Goal: Task Accomplishment & Management: Complete application form

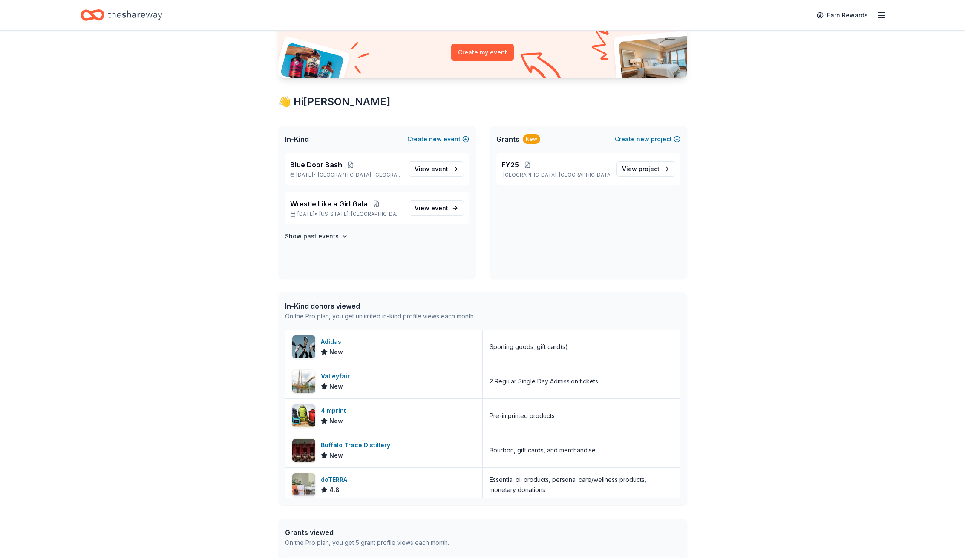
scroll to position [135, 0]
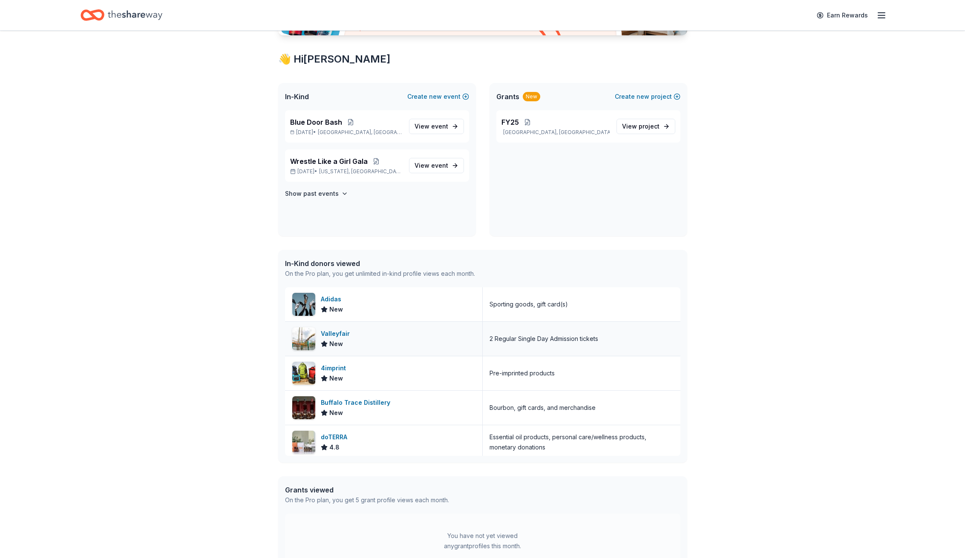
click at [339, 339] on span "New" at bounding box center [336, 344] width 14 height 10
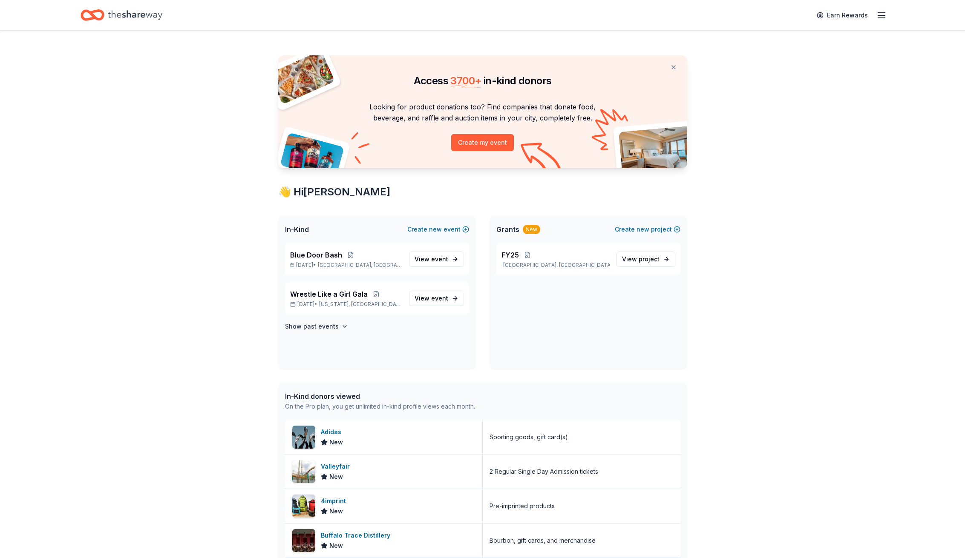
scroll to position [0, 0]
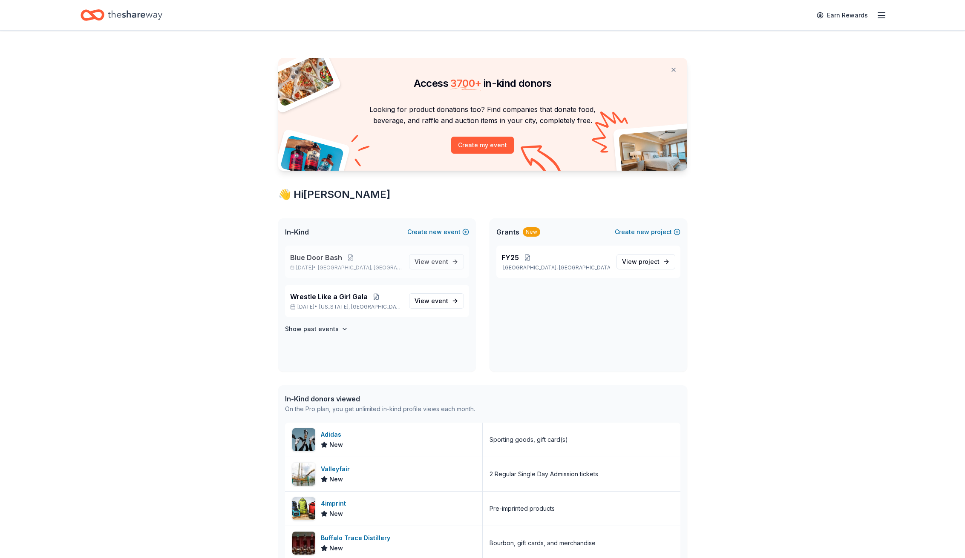
click at [331, 264] on p "Mar 07, 2026 • Cedar Rapids, IA" at bounding box center [346, 267] width 112 height 7
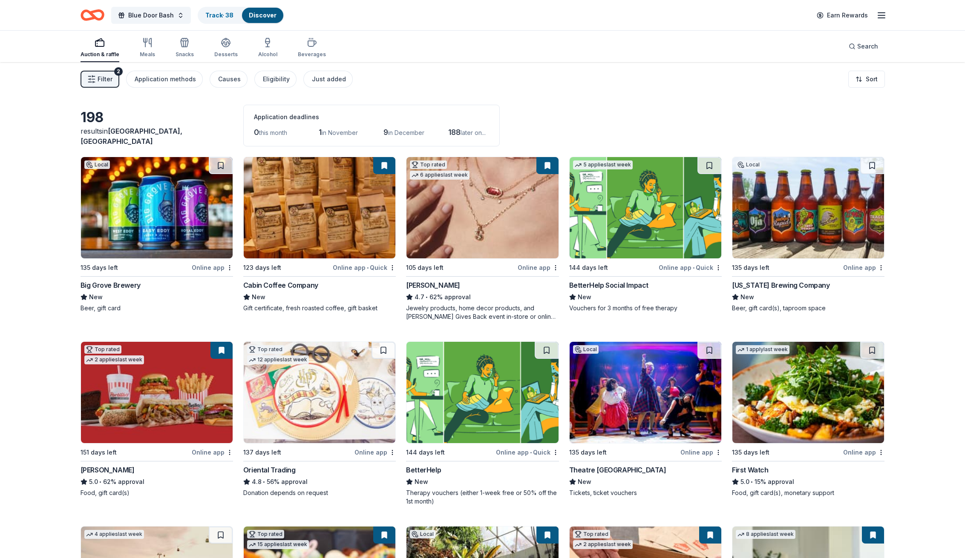
click at [495, 190] on img at bounding box center [482, 207] width 152 height 101
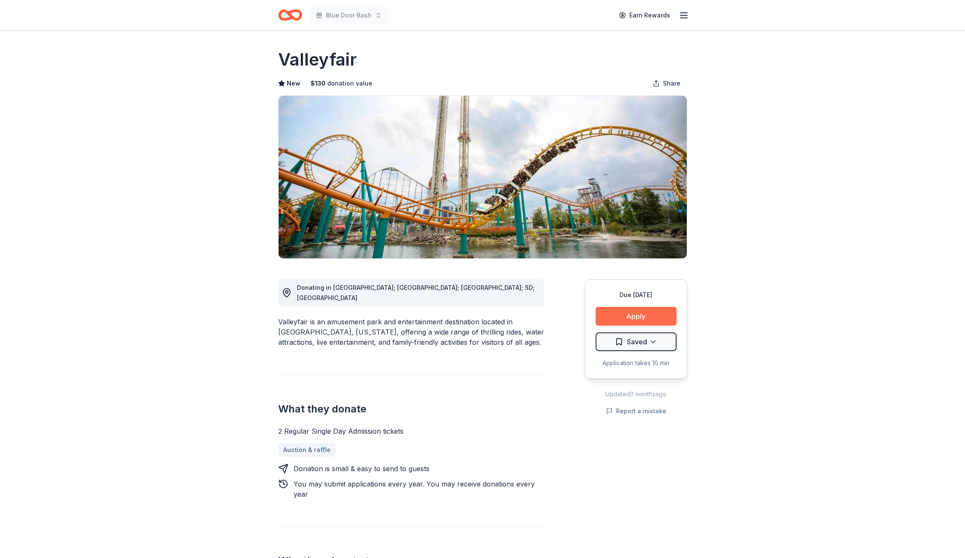
click at [621, 316] on button "Apply" at bounding box center [635, 316] width 81 height 19
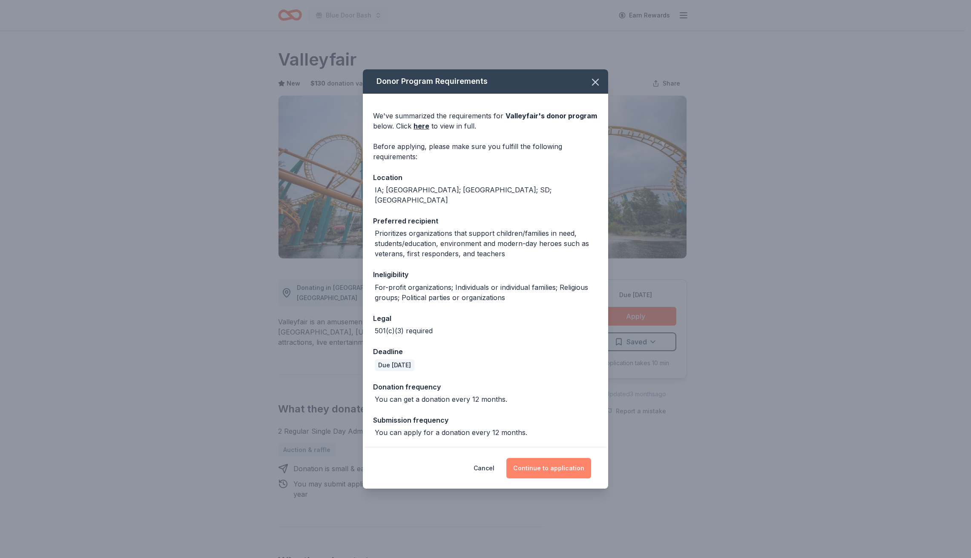
click at [531, 460] on button "Continue to application" at bounding box center [548, 468] width 85 height 20
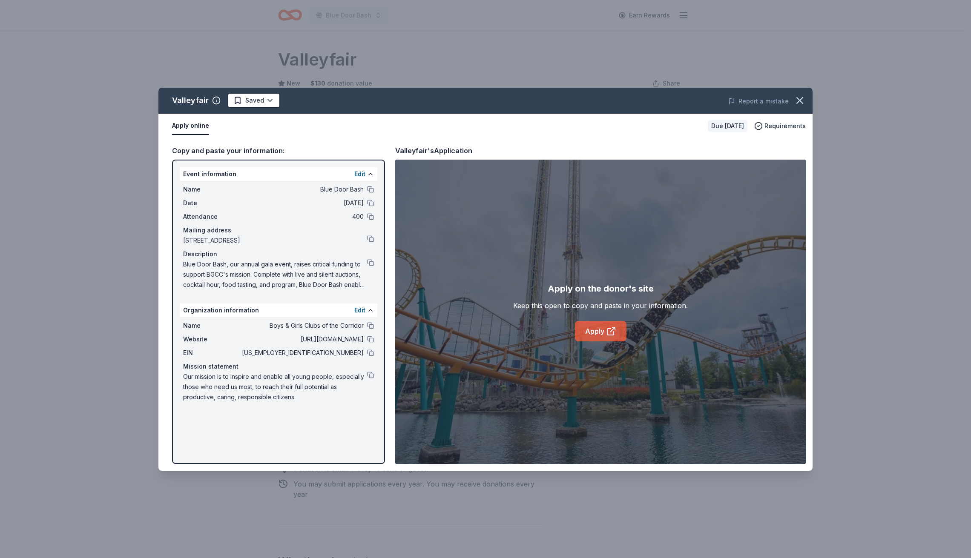
click at [607, 323] on link "Apply" at bounding box center [601, 331] width 52 height 20
click at [770, 124] on span "Requirements" at bounding box center [785, 126] width 41 height 10
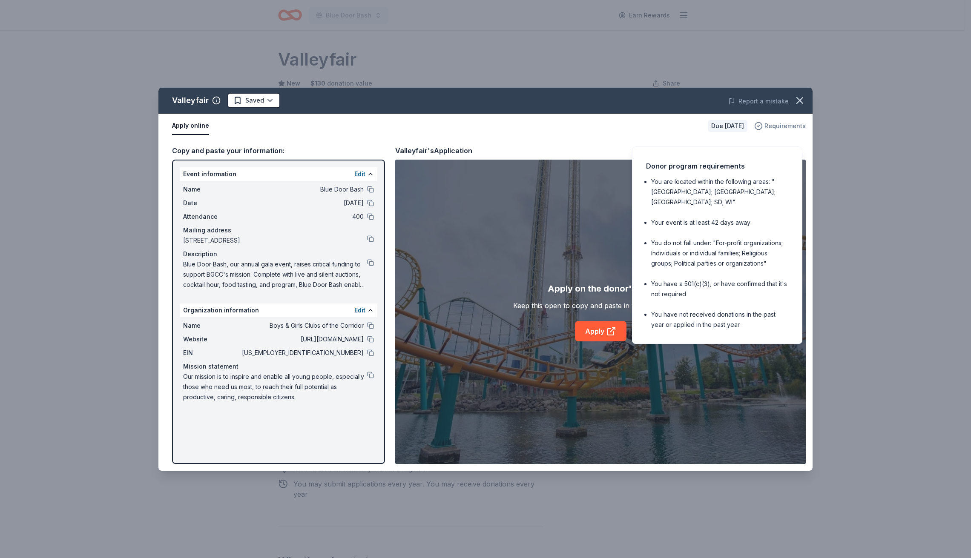
click at [770, 124] on span "Requirements" at bounding box center [785, 126] width 41 height 10
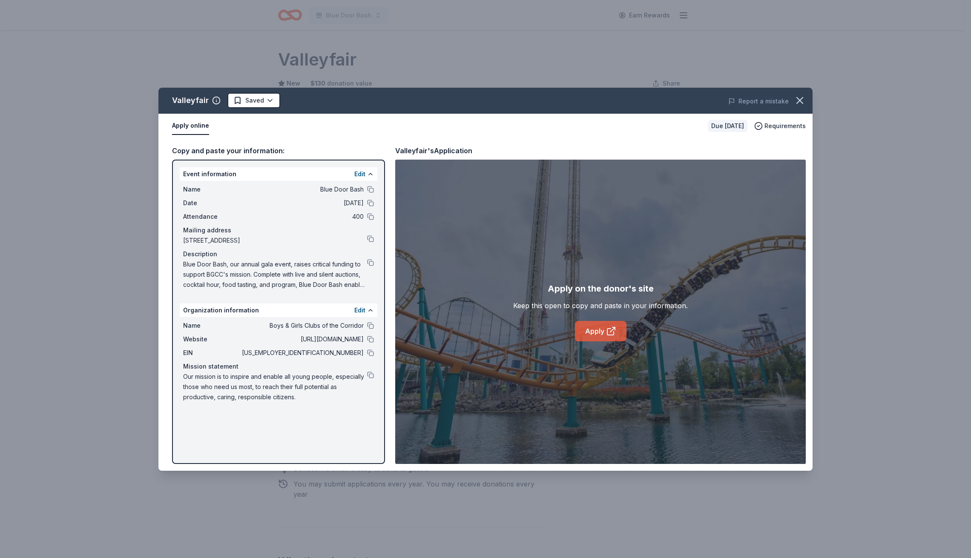
click at [593, 328] on link "Apply" at bounding box center [601, 331] width 52 height 20
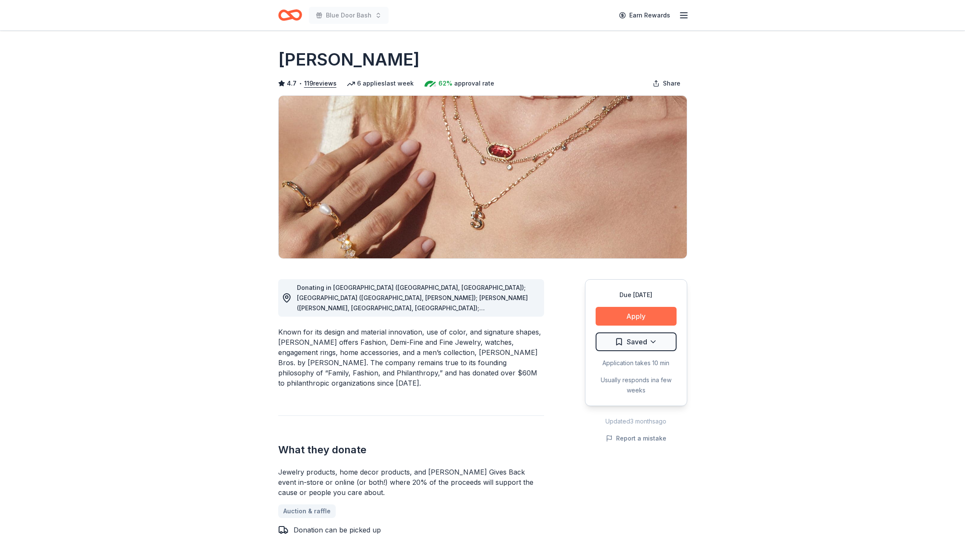
click at [618, 314] on button "Apply" at bounding box center [635, 316] width 81 height 19
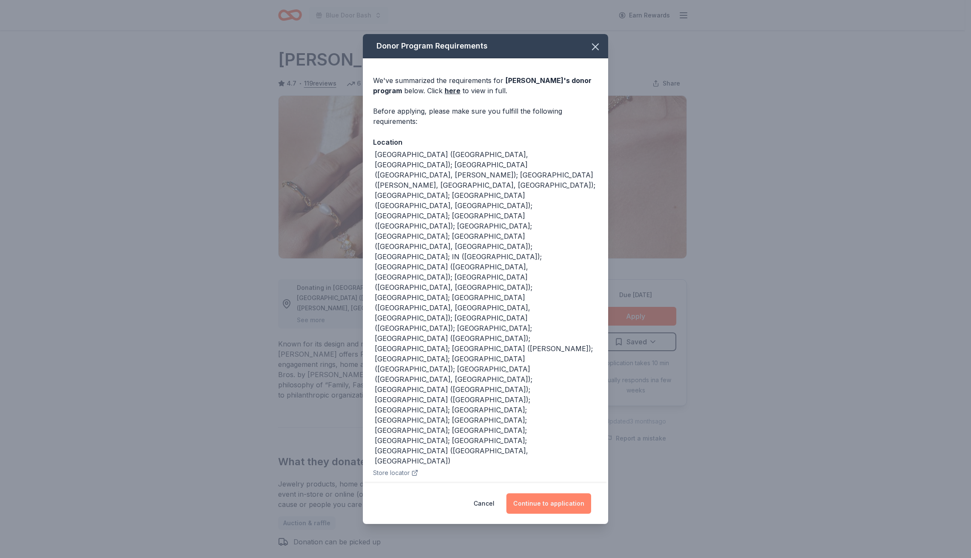
click at [532, 494] on button "Continue to application" at bounding box center [548, 504] width 85 height 20
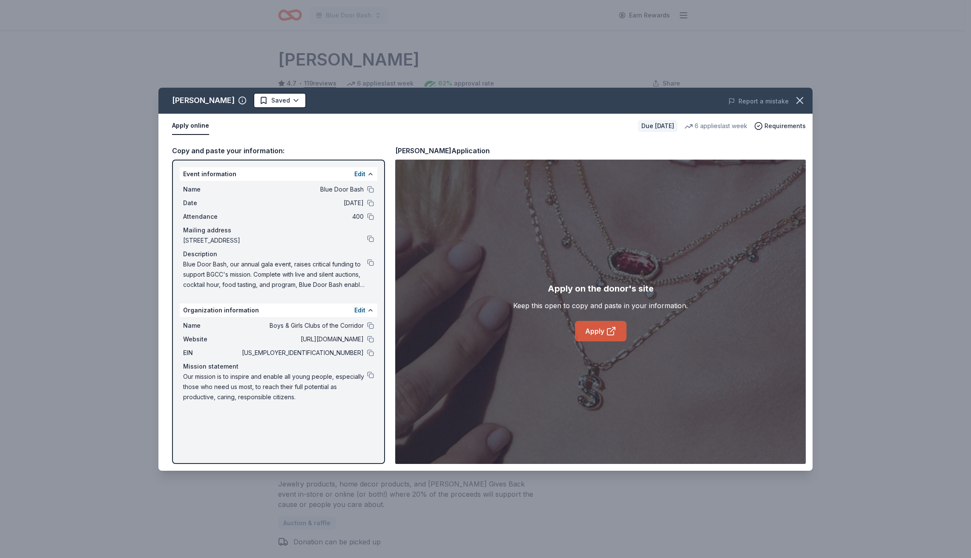
click at [594, 328] on link "Apply" at bounding box center [601, 331] width 52 height 20
click at [279, 101] on html "Blue Door Bash Earn Rewards Due in 105 days Share Kendra Scott 4.7 • 119 review…" at bounding box center [485, 279] width 971 height 558
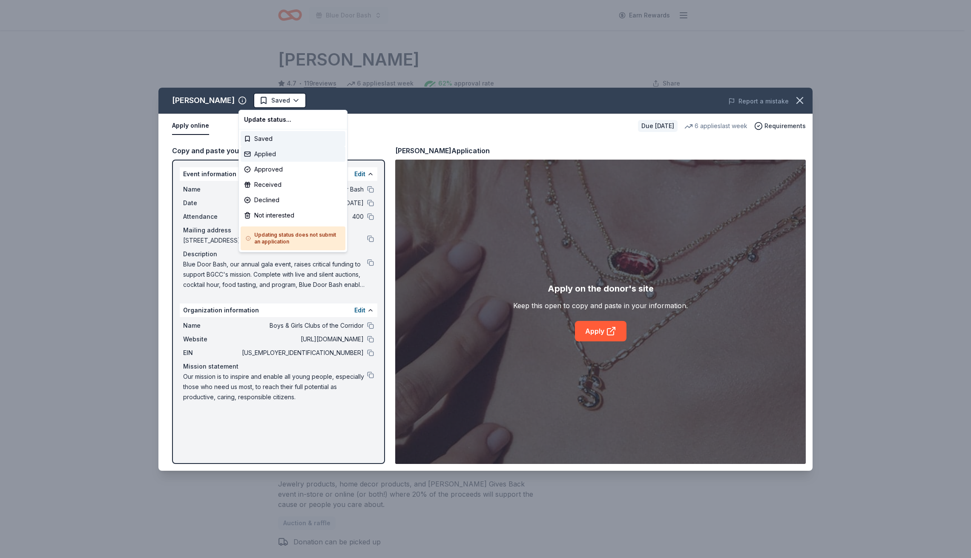
click at [262, 159] on div "Applied" at bounding box center [293, 154] width 105 height 15
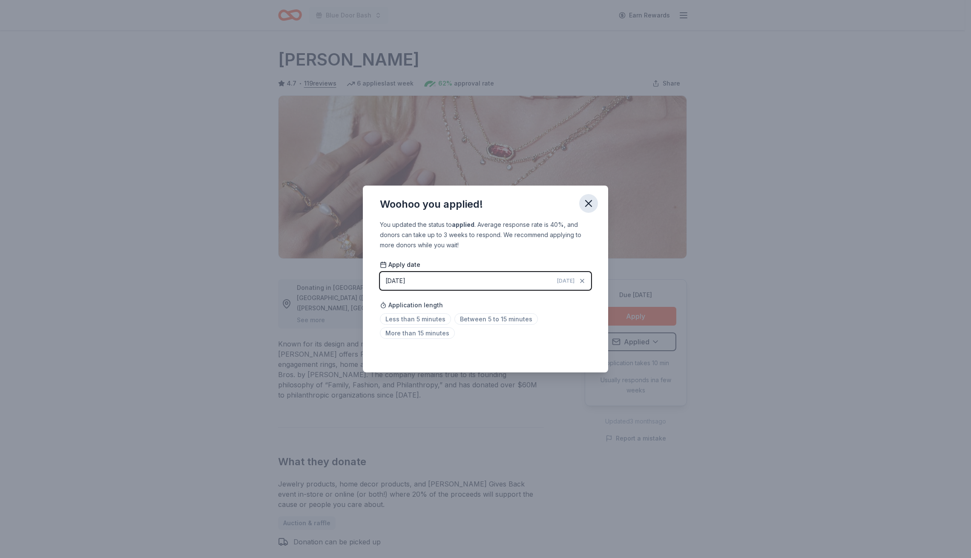
click at [591, 205] on icon "button" at bounding box center [589, 204] width 6 height 6
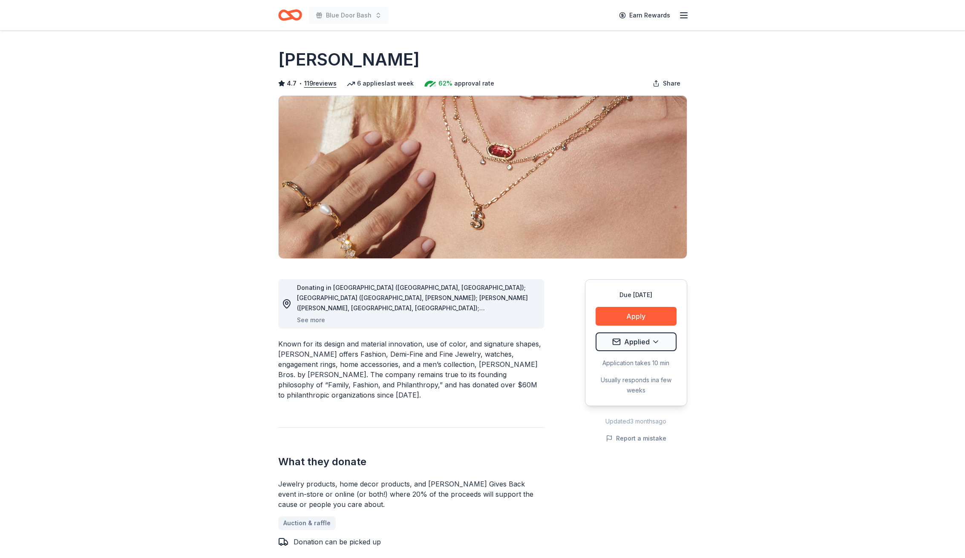
click at [286, 17] on icon "Home" at bounding box center [290, 15] width 24 height 20
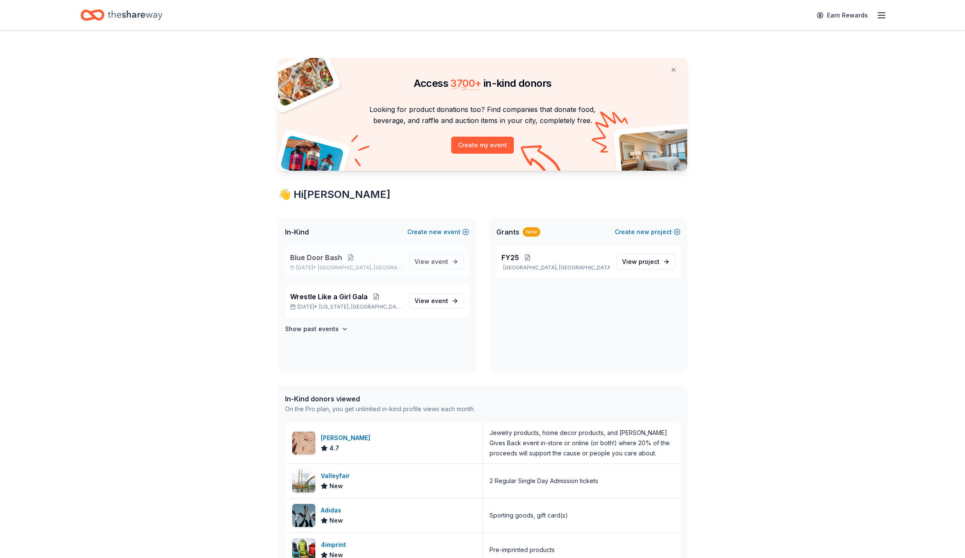
click at [345, 255] on button at bounding box center [350, 257] width 17 height 7
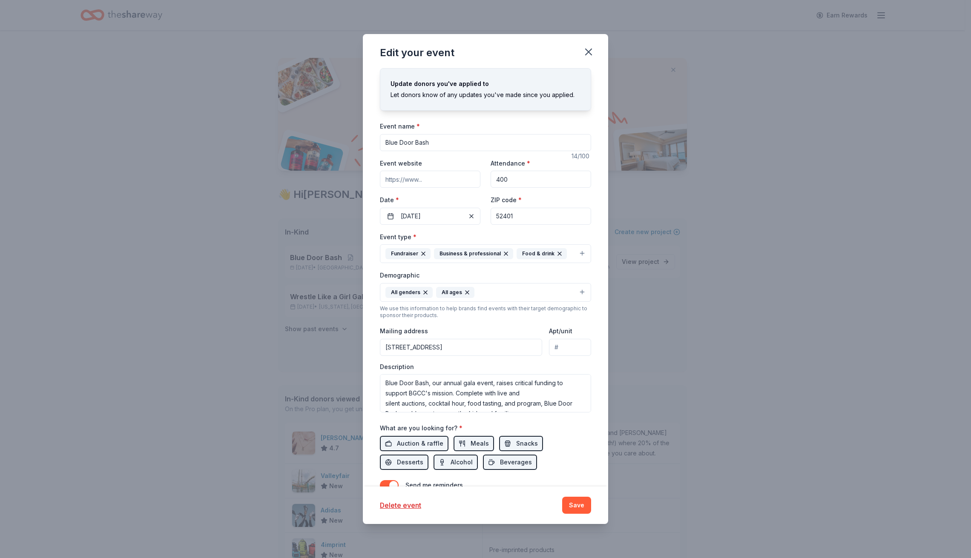
click at [504, 254] on icon "button" at bounding box center [505, 253] width 3 height 3
click at [477, 253] on icon "button" at bounding box center [477, 253] width 7 height 7
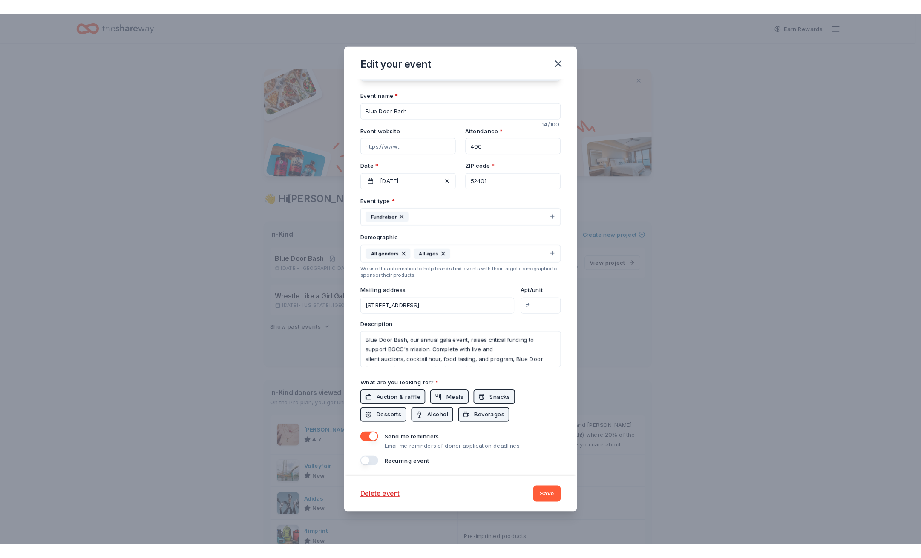
scroll to position [43, 0]
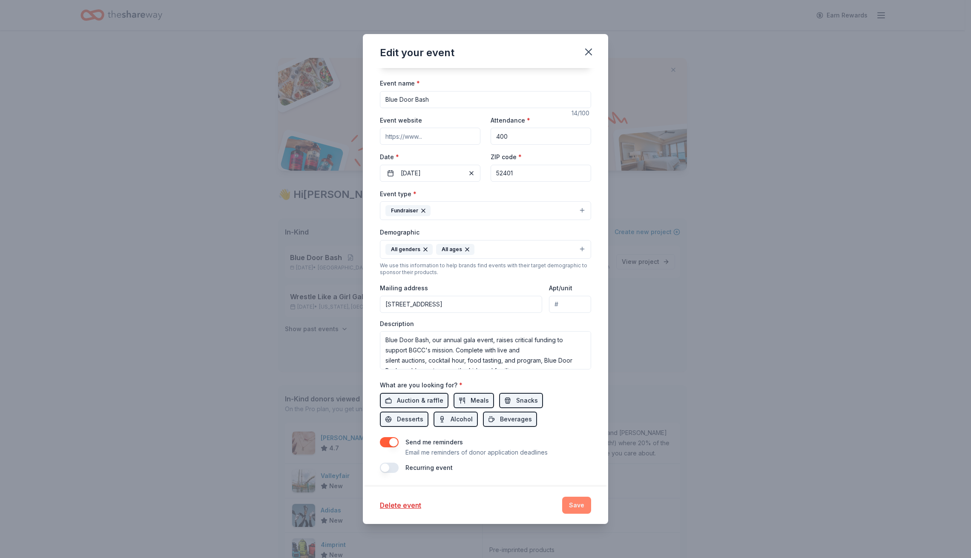
click at [583, 502] on button "Save" at bounding box center [576, 505] width 29 height 17
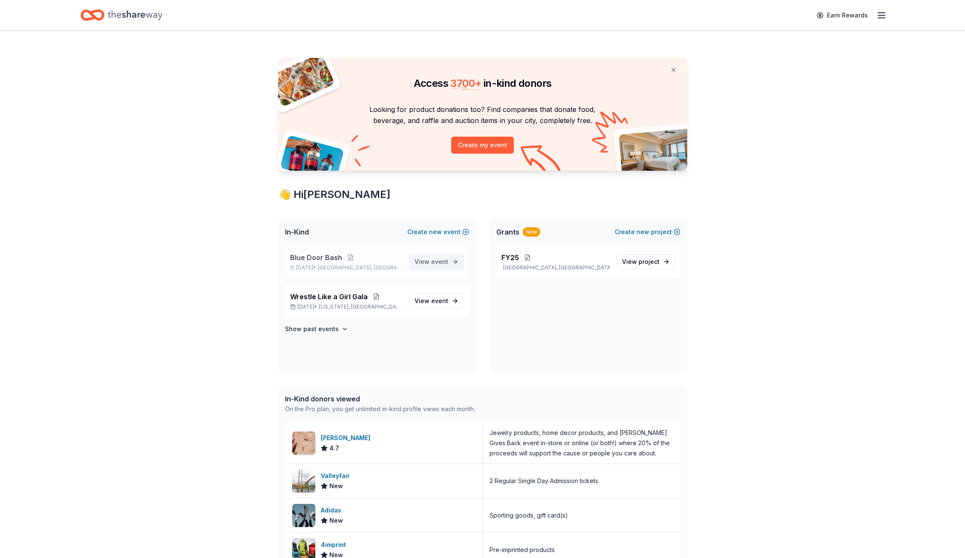
click at [434, 262] on span "event" at bounding box center [439, 261] width 17 height 7
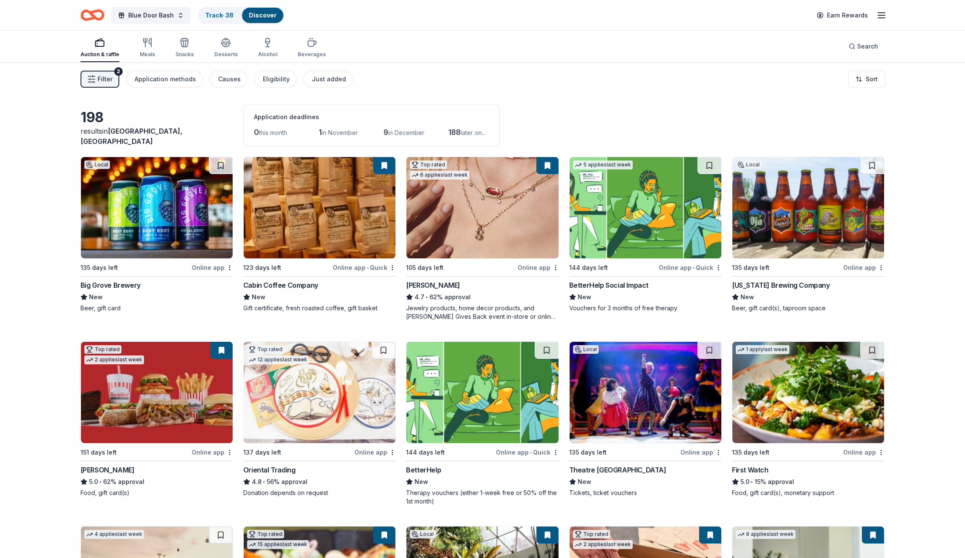
click at [344, 227] on img at bounding box center [320, 207] width 152 height 101
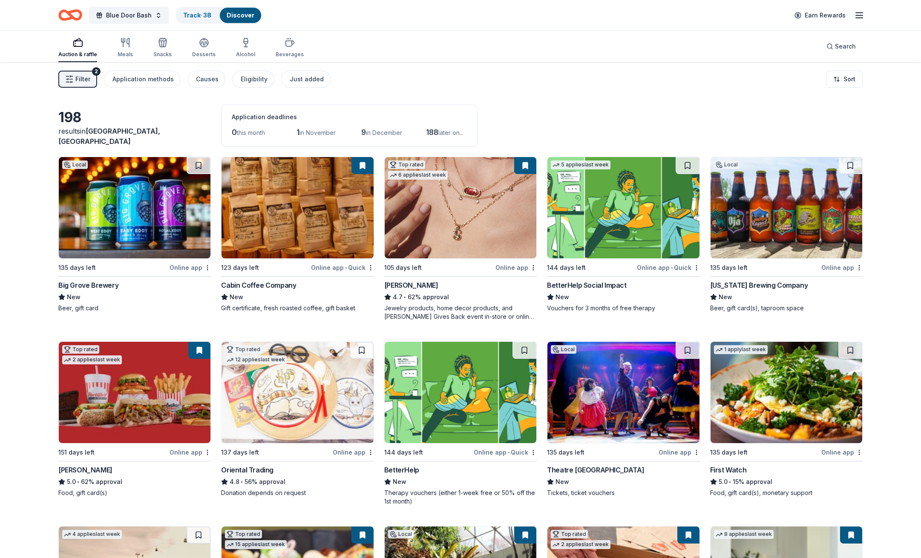
click at [778, 213] on img at bounding box center [786, 207] width 152 height 101
click at [362, 167] on button at bounding box center [362, 165] width 22 height 17
click at [309, 203] on img at bounding box center [297, 207] width 152 height 101
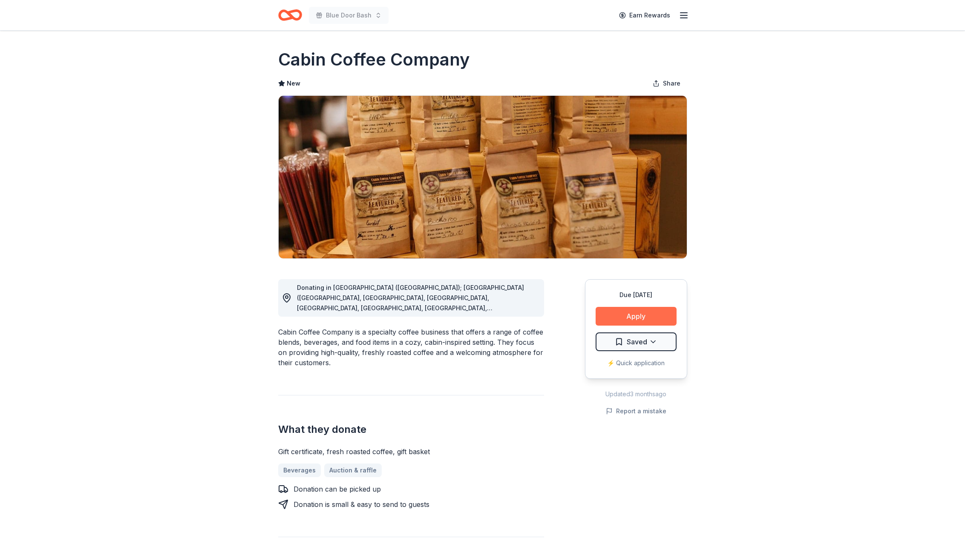
click at [623, 313] on button "Apply" at bounding box center [635, 316] width 81 height 19
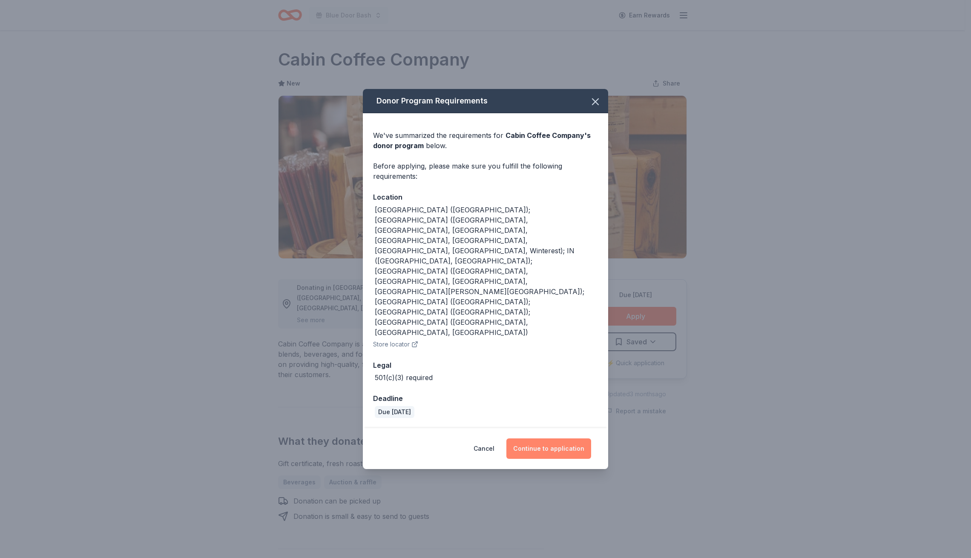
click at [557, 439] on button "Continue to application" at bounding box center [548, 449] width 85 height 20
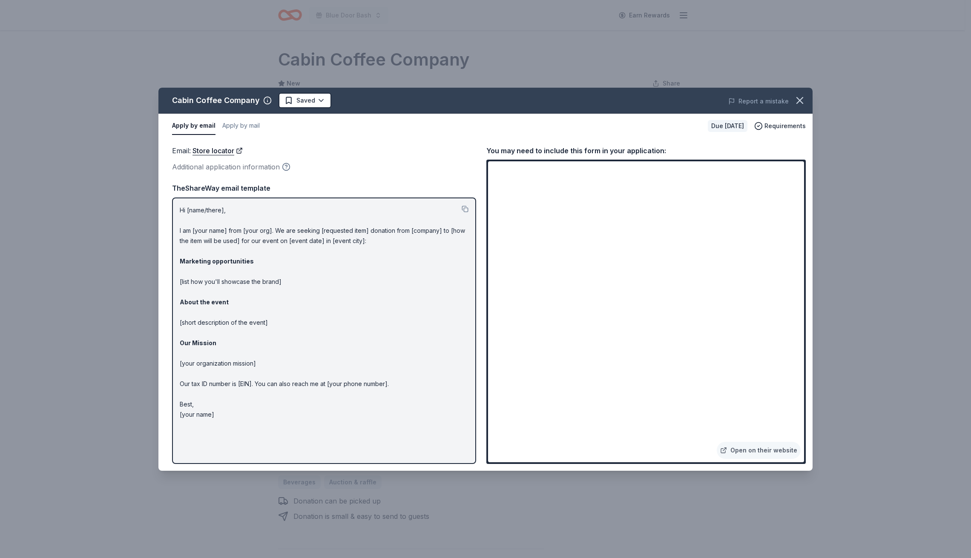
click at [287, 166] on icon "button" at bounding box center [286, 167] width 9 height 9
click at [277, 167] on div "Additional application information" at bounding box center [324, 166] width 304 height 11
click at [286, 167] on icon "button" at bounding box center [286, 166] width 2 height 2
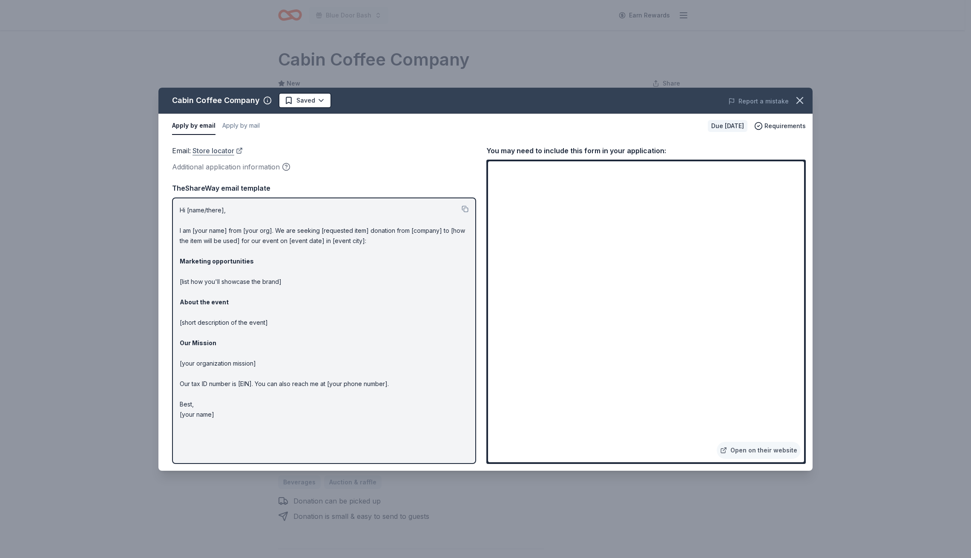
click at [222, 154] on link "Store locator" at bounding box center [218, 150] width 50 height 11
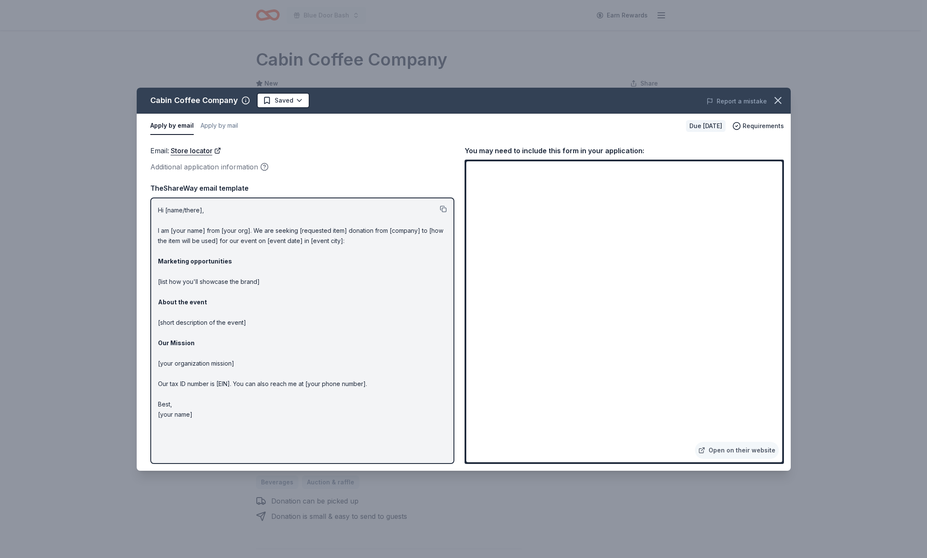
click at [444, 209] on button at bounding box center [443, 209] width 7 height 7
click at [777, 100] on icon "button" at bounding box center [778, 101] width 6 height 6
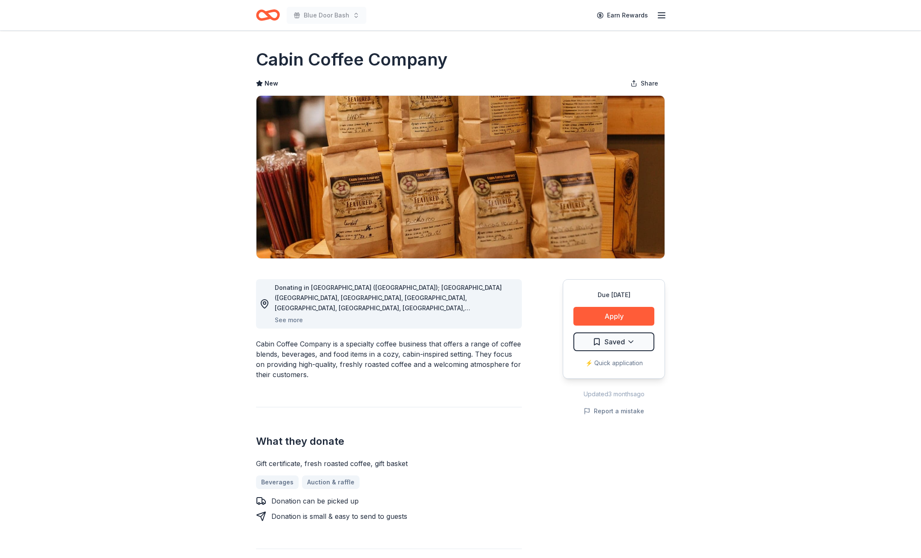
click at [391, 213] on img at bounding box center [460, 177] width 408 height 163
click at [601, 316] on button "Apply" at bounding box center [613, 316] width 81 height 19
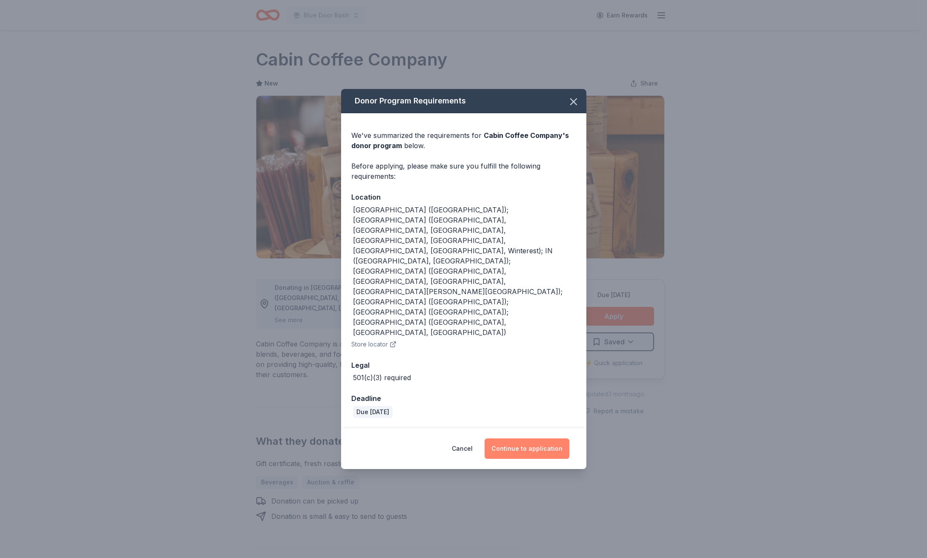
click at [534, 439] on button "Continue to application" at bounding box center [527, 449] width 85 height 20
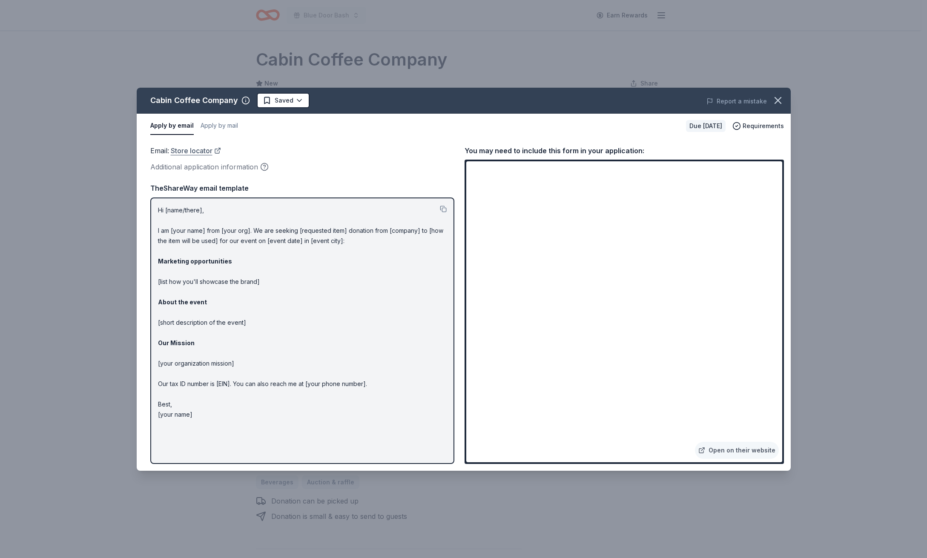
click at [205, 149] on link "Store locator" at bounding box center [196, 150] width 50 height 11
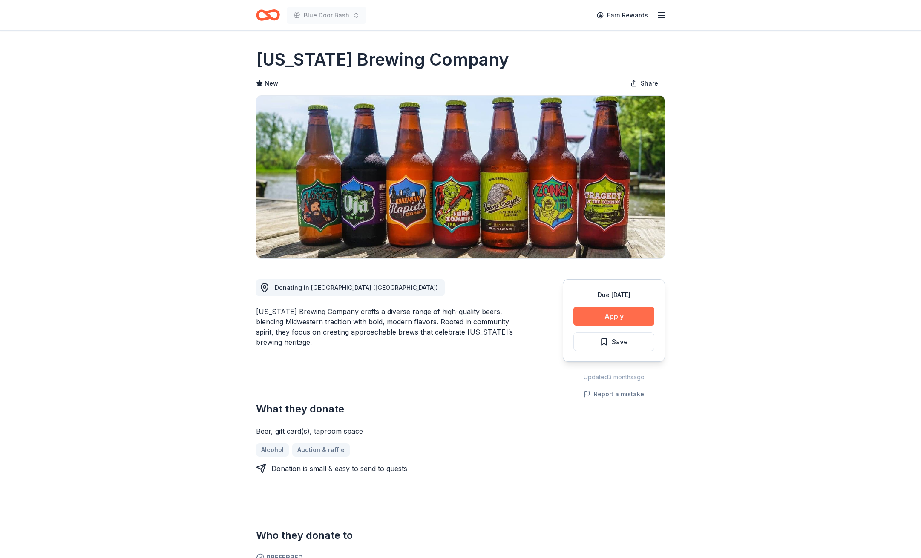
click at [624, 319] on button "Apply" at bounding box center [613, 316] width 81 height 19
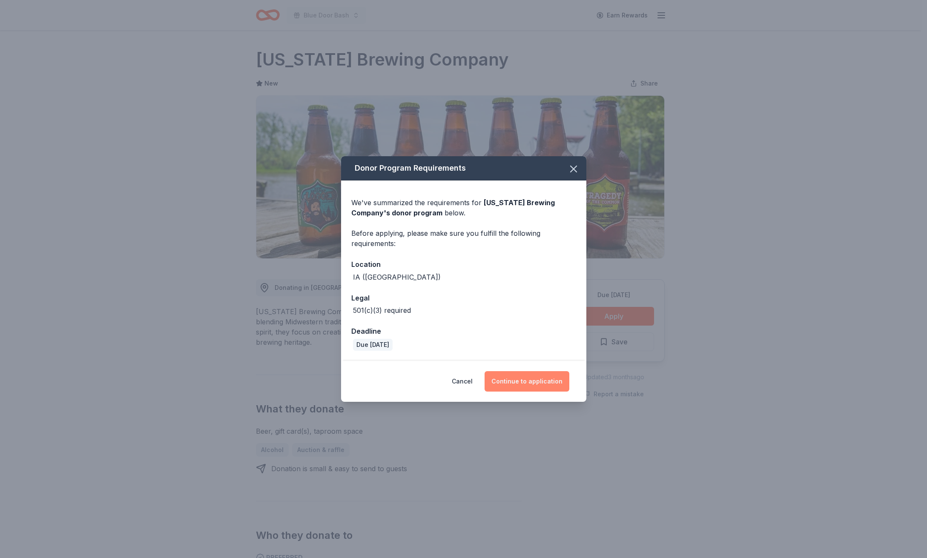
click at [538, 380] on button "Continue to application" at bounding box center [527, 381] width 85 height 20
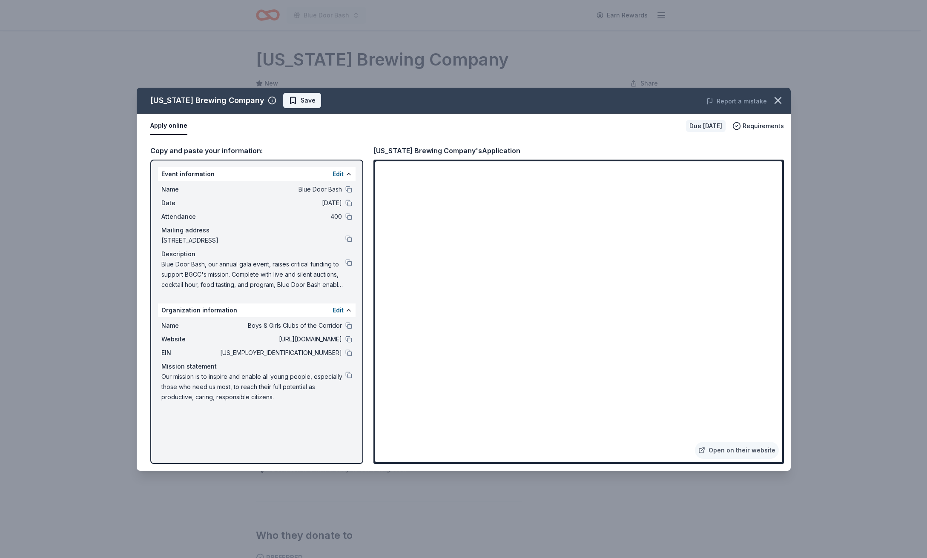
click at [301, 103] on span "Save" at bounding box center [308, 100] width 15 height 10
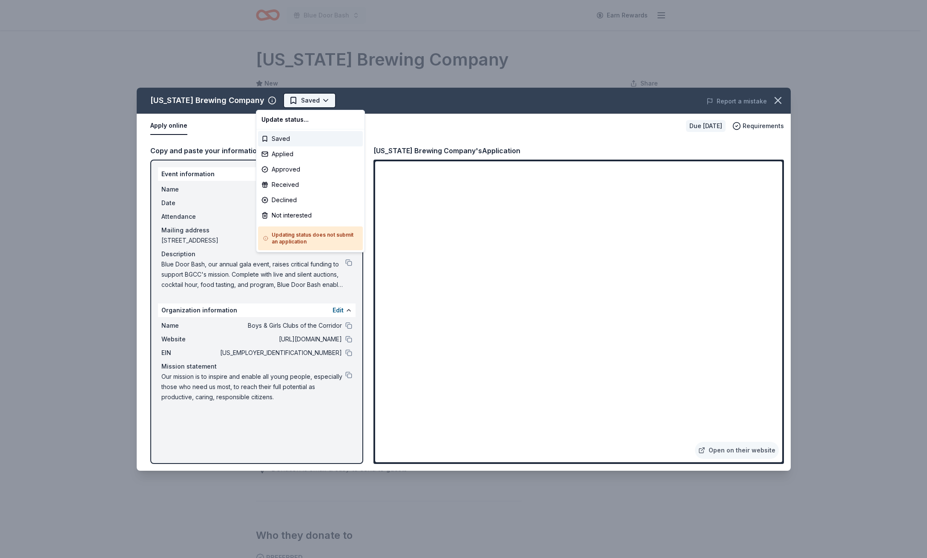
click at [284, 99] on html "Blue Door Bash Earn Rewards Due [DATE] Share [US_STATE] Brewing Company New Sha…" at bounding box center [463, 279] width 927 height 558
click at [283, 155] on div "Applied" at bounding box center [310, 154] width 105 height 15
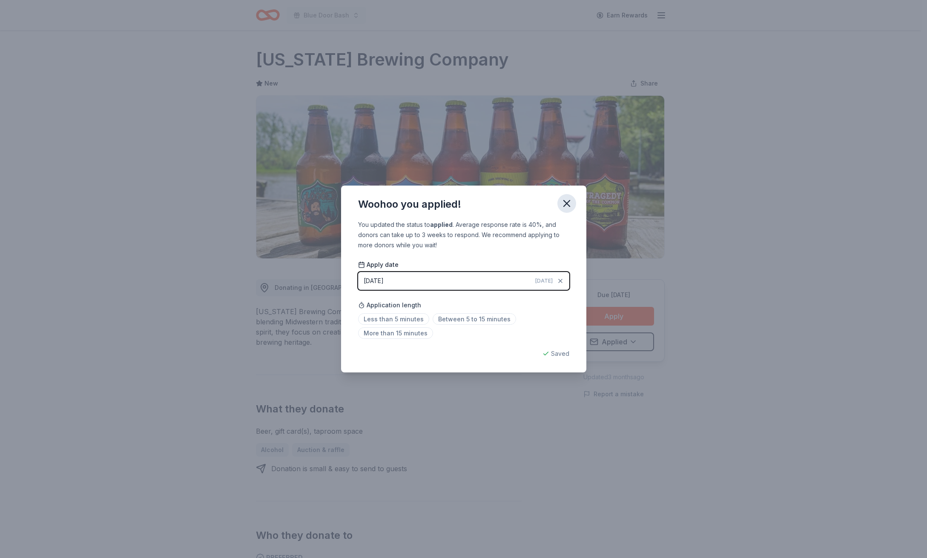
click at [565, 210] on button "button" at bounding box center [567, 203] width 19 height 19
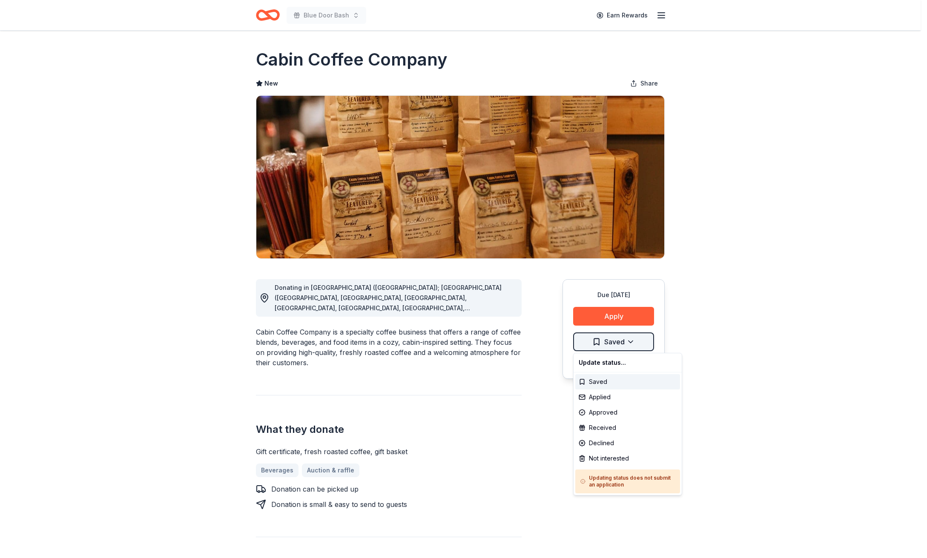
click at [618, 345] on html "Blue Door Bash Earn Rewards Due in 123 days Share Cabin Coffee Company New Shar…" at bounding box center [463, 279] width 927 height 558
click at [608, 396] on div "Applied" at bounding box center [627, 397] width 105 height 15
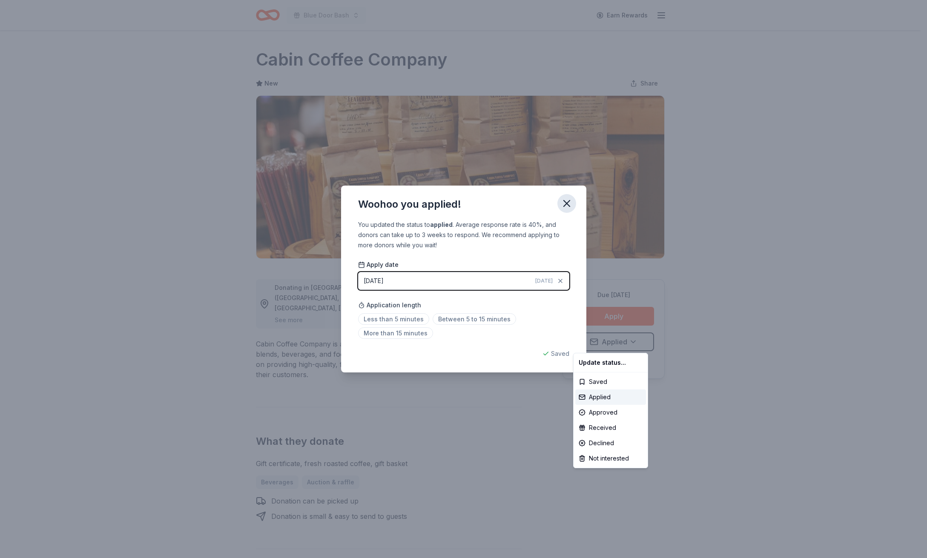
click at [572, 198] on html "Blue Door Bash Earn Rewards Due in 123 days Share Cabin Coffee Company New Shar…" at bounding box center [463, 279] width 927 height 558
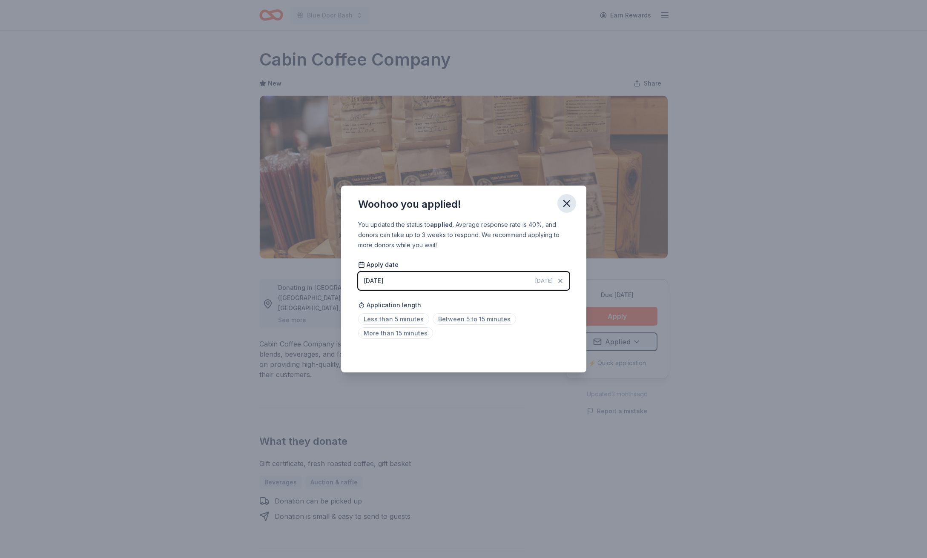
click at [569, 202] on icon "button" at bounding box center [567, 204] width 12 height 12
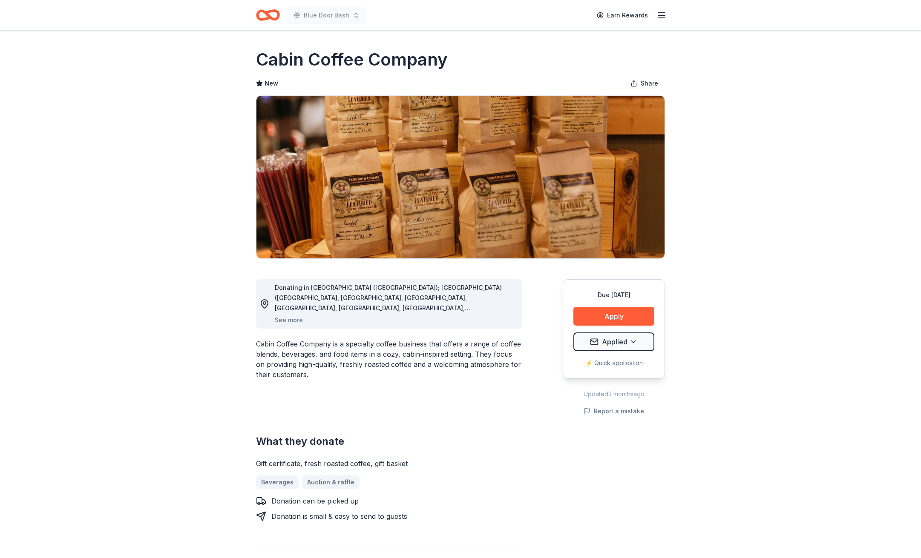
click at [267, 17] on icon "Home" at bounding box center [268, 15] width 24 height 20
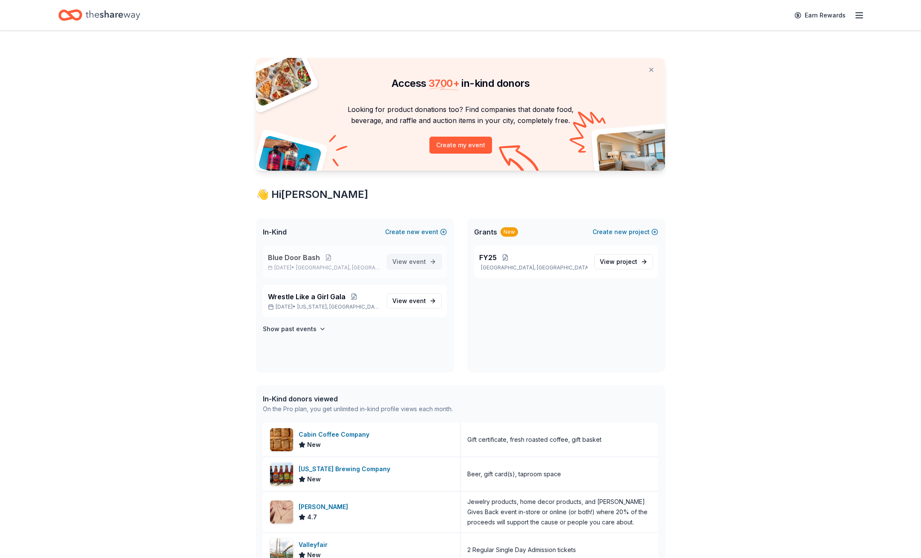
click at [432, 262] on link "View event" at bounding box center [414, 261] width 55 height 15
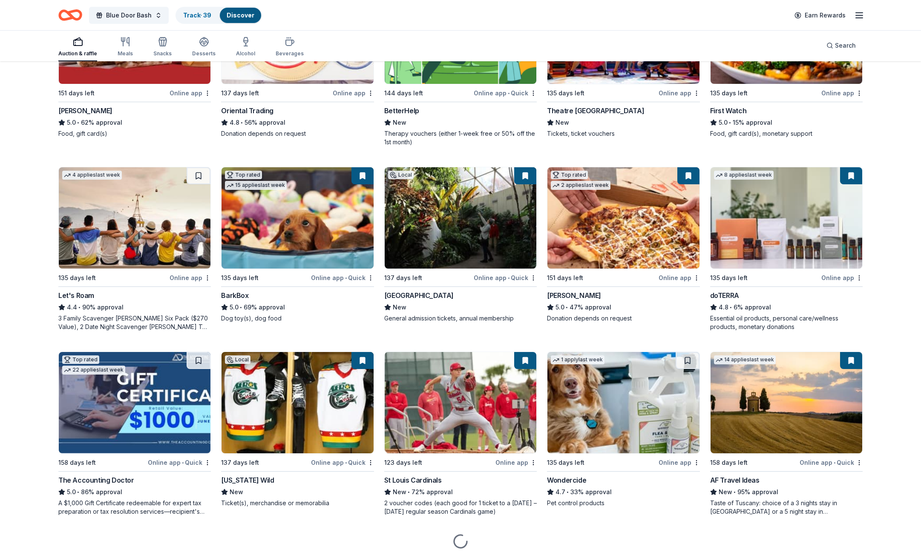
scroll to position [385, 0]
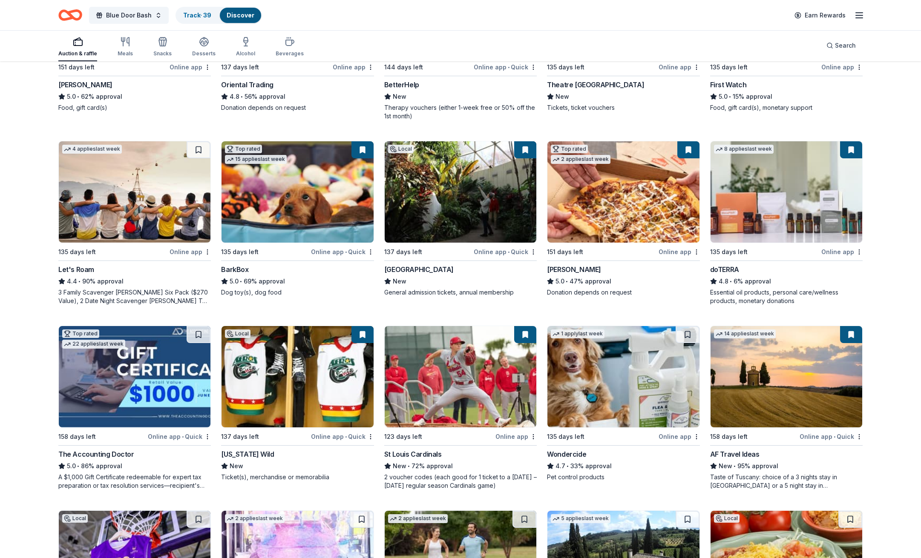
click at [314, 388] on img at bounding box center [297, 376] width 152 height 101
click at [455, 371] on img at bounding box center [461, 376] width 152 height 101
click at [194, 14] on link "Track · 39" at bounding box center [197, 14] width 28 height 7
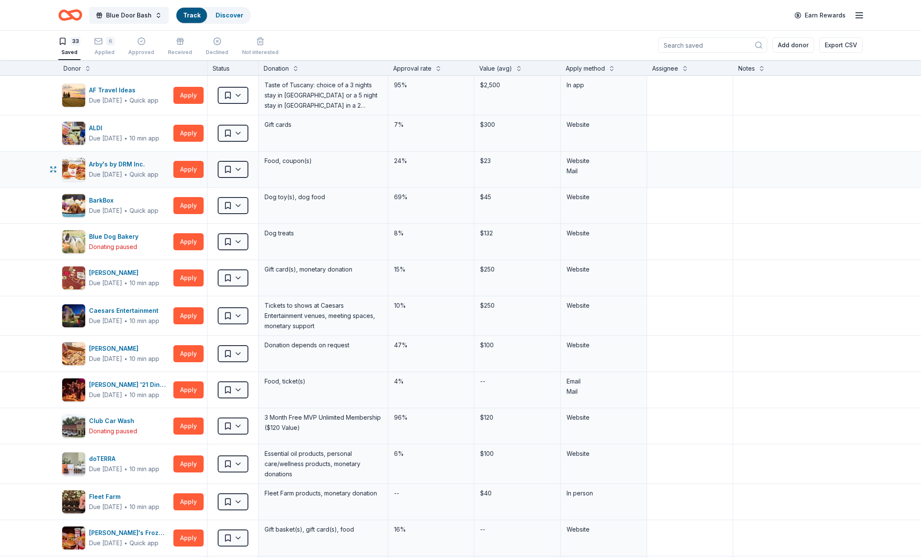
scroll to position [0, 0]
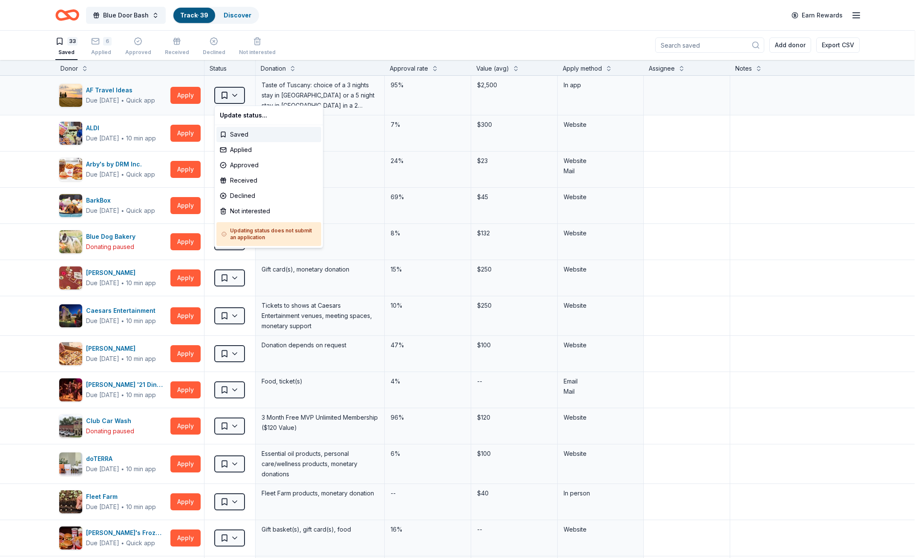
click at [241, 96] on html "Blue Door Bash Track · 39 Discover Earn Rewards 33 Saved 6 Applied Approved Rec…" at bounding box center [460, 279] width 921 height 558
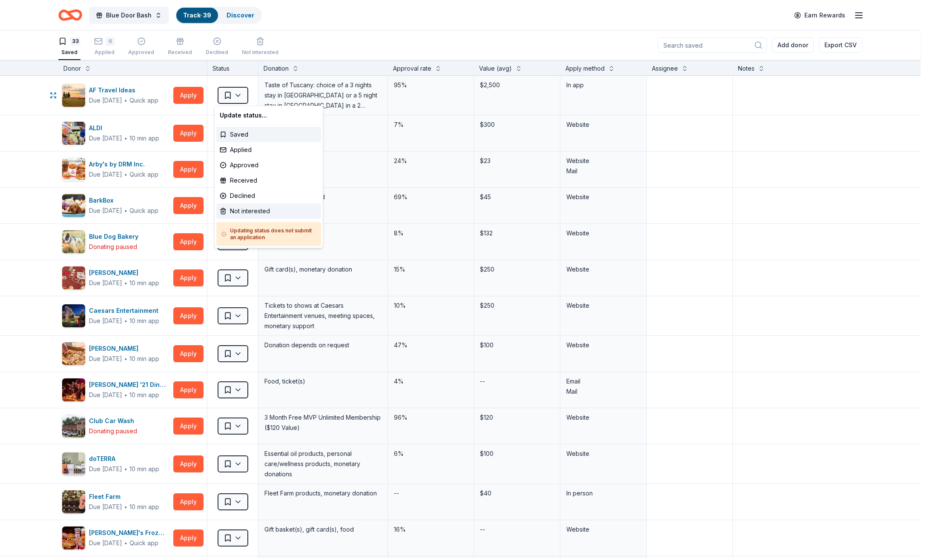
click at [251, 209] on div "Not interested" at bounding box center [268, 211] width 105 height 15
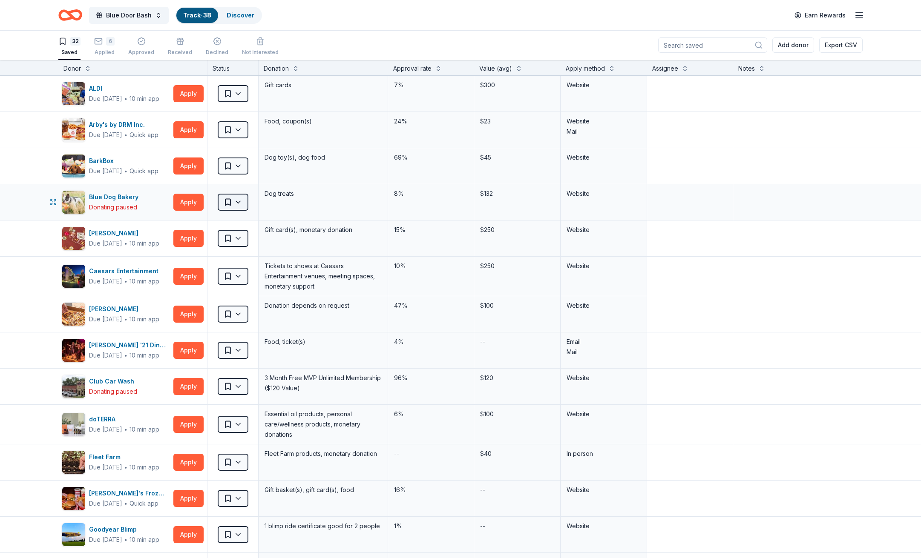
click at [241, 205] on html "Blue Door Bash Track · 38 Discover Earn Rewards 32 Saved 6 Applied Approved Rec…" at bounding box center [460, 279] width 921 height 558
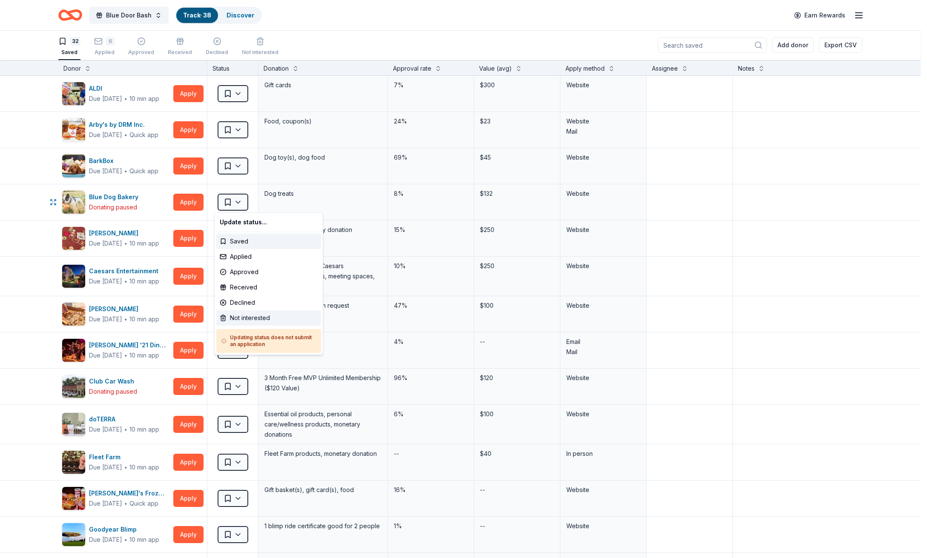
click at [236, 316] on div "Not interested" at bounding box center [268, 317] width 105 height 15
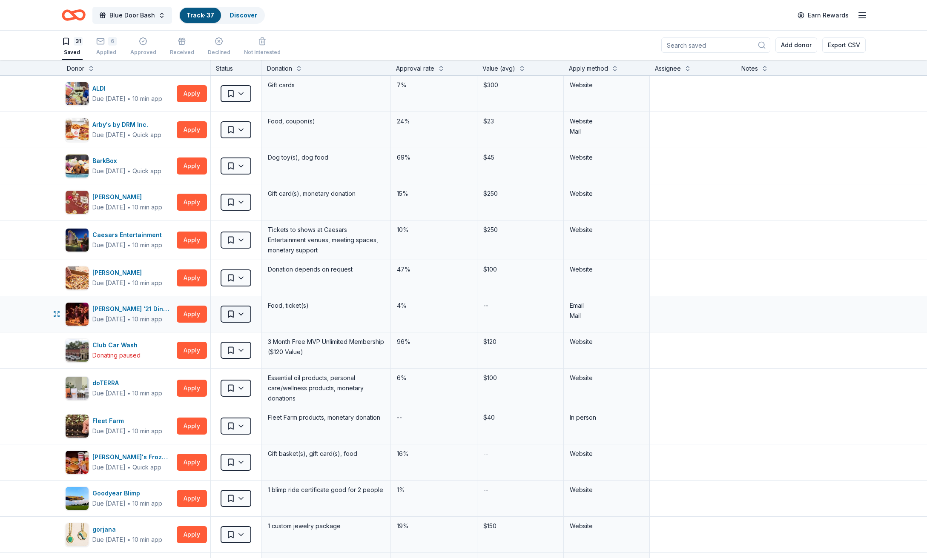
click at [236, 316] on html "Blue Door Bash Track · 37 Discover Earn Rewards 31 Saved 6 Applied Approved Rec…" at bounding box center [463, 279] width 927 height 558
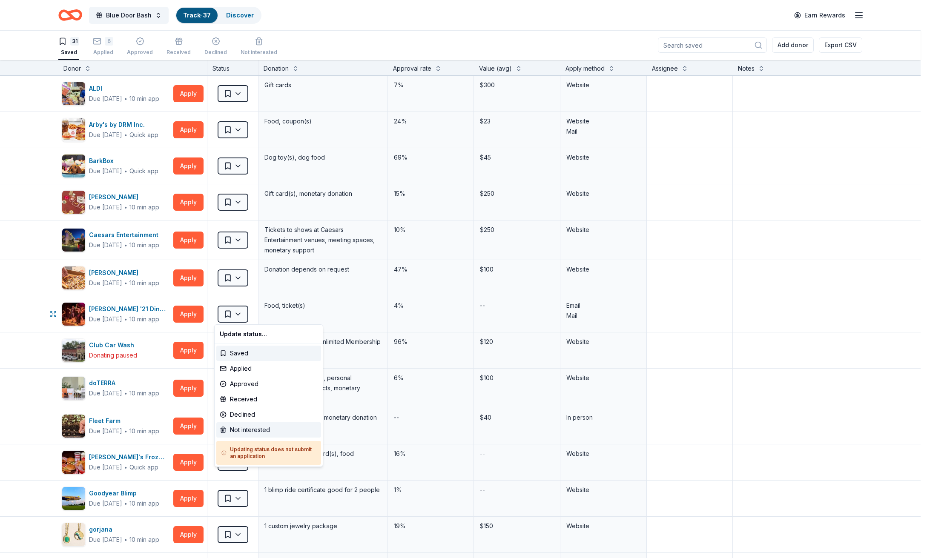
click at [254, 430] on div "Not interested" at bounding box center [268, 430] width 105 height 15
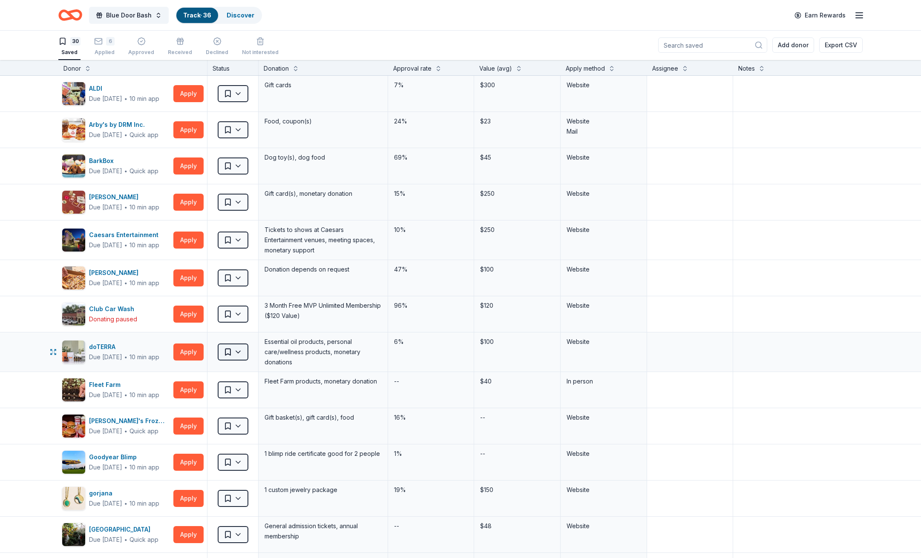
click at [236, 353] on html "Blue Door Bash Track · 36 Discover Earn Rewards 30 Saved 6 Applied Approved Rec…" at bounding box center [460, 279] width 921 height 558
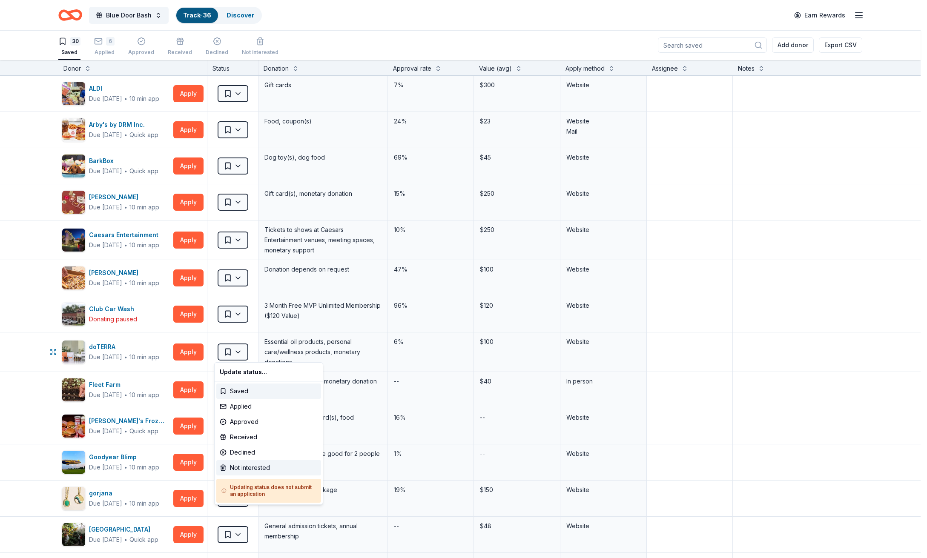
click at [261, 470] on div "Not interested" at bounding box center [268, 467] width 105 height 15
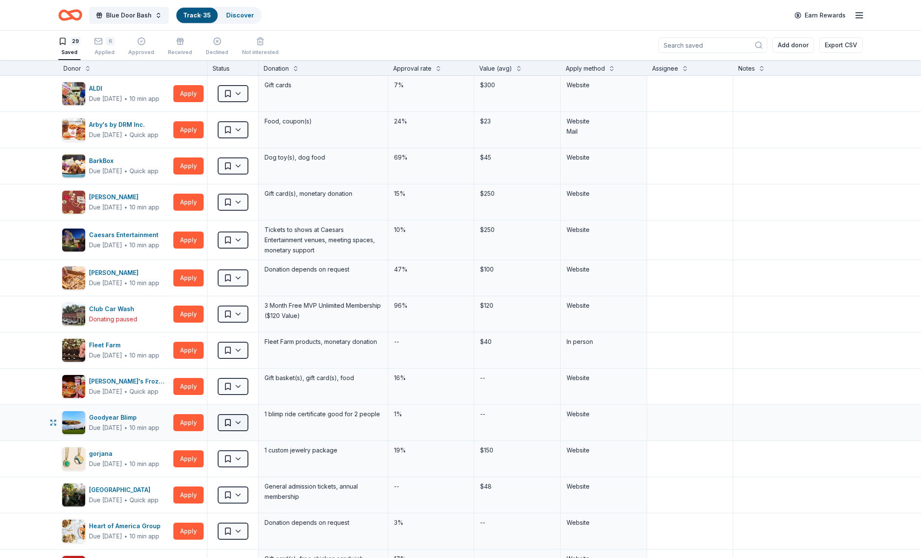
click at [240, 424] on html "Blue Door Bash Track · 35 Discover Earn Rewards 29 Saved 6 Applied Approved Rec…" at bounding box center [460, 279] width 921 height 558
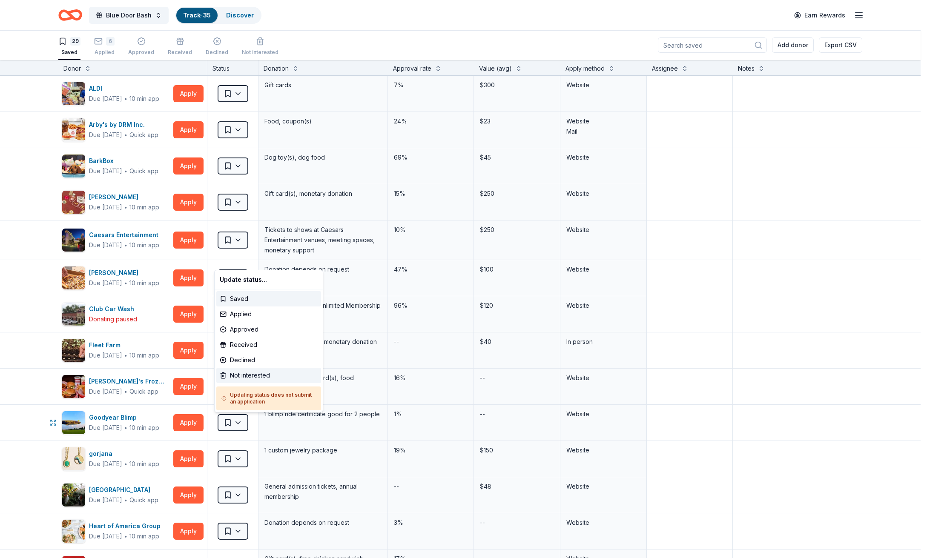
click at [254, 373] on div "Not interested" at bounding box center [268, 375] width 105 height 15
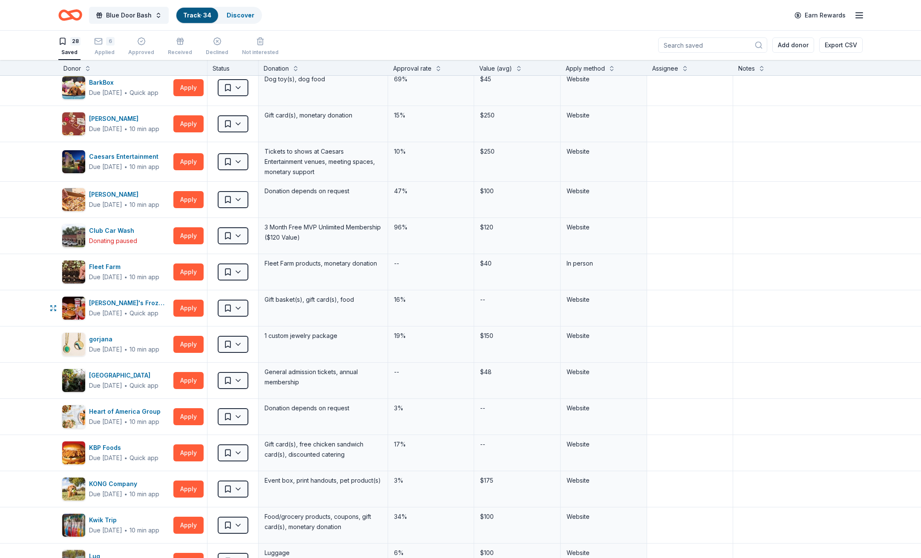
scroll to position [103, 0]
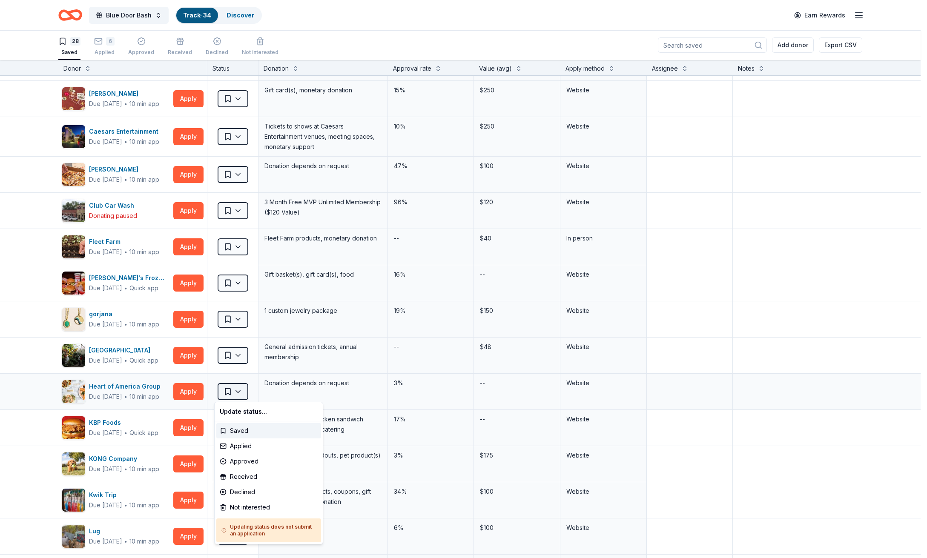
click at [235, 393] on html "Blue Door Bash Track · 34 Discover Earn Rewards 28 Saved 6 Applied Approved Rec…" at bounding box center [463, 279] width 927 height 558
click at [238, 506] on div "Not interested" at bounding box center [268, 507] width 105 height 15
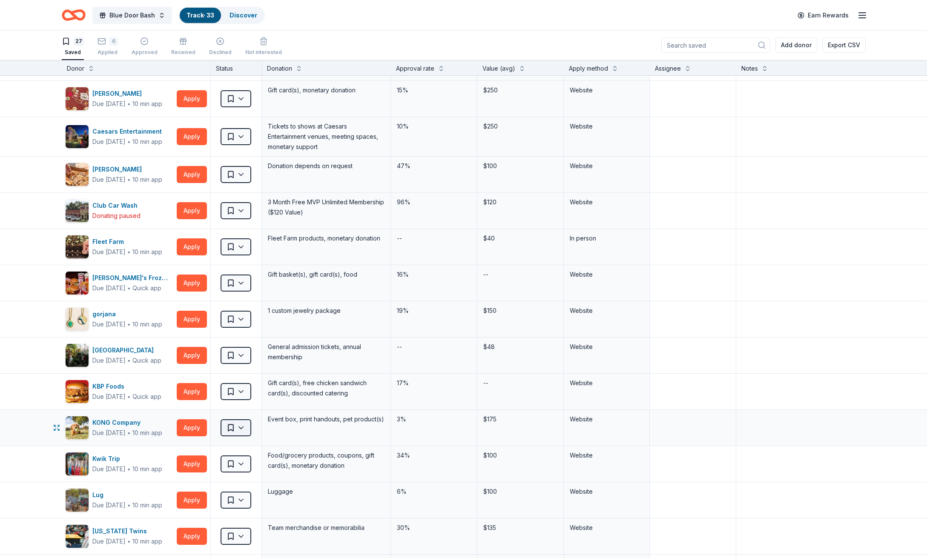
click at [239, 427] on html "Blue Door Bash Track · 33 Discover Earn Rewards 27 Saved 6 Applied Approved Rec…" at bounding box center [463, 279] width 927 height 558
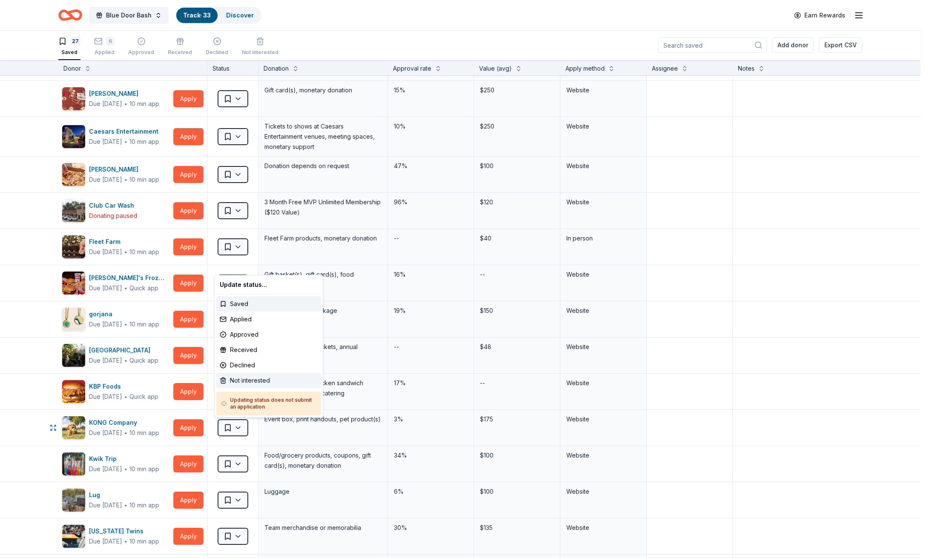
click at [244, 379] on div "Not interested" at bounding box center [268, 380] width 105 height 15
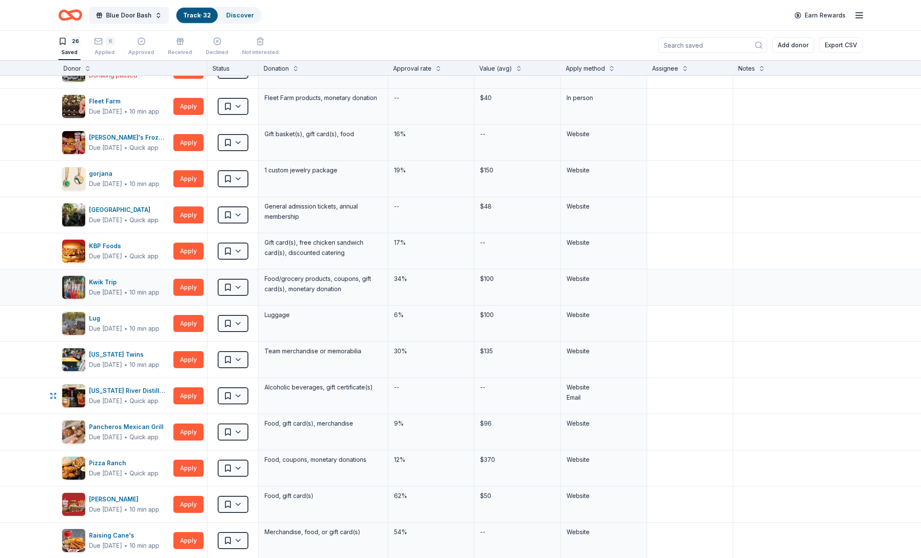
scroll to position [247, 0]
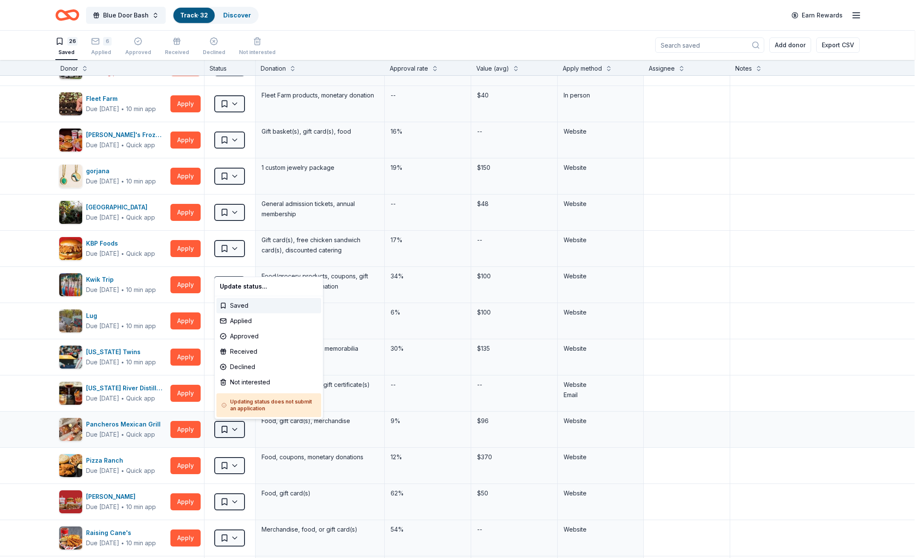
click at [240, 429] on html "Blue Door Bash Track · 32 Discover Earn Rewards 26 Saved 6 Applied Approved Rec…" at bounding box center [460, 279] width 921 height 558
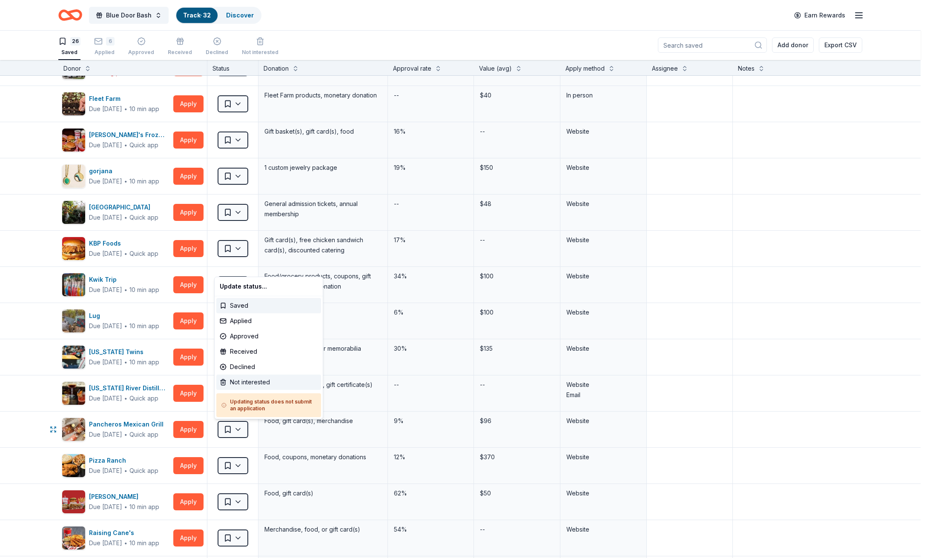
click at [253, 380] on div "Not interested" at bounding box center [268, 382] width 105 height 15
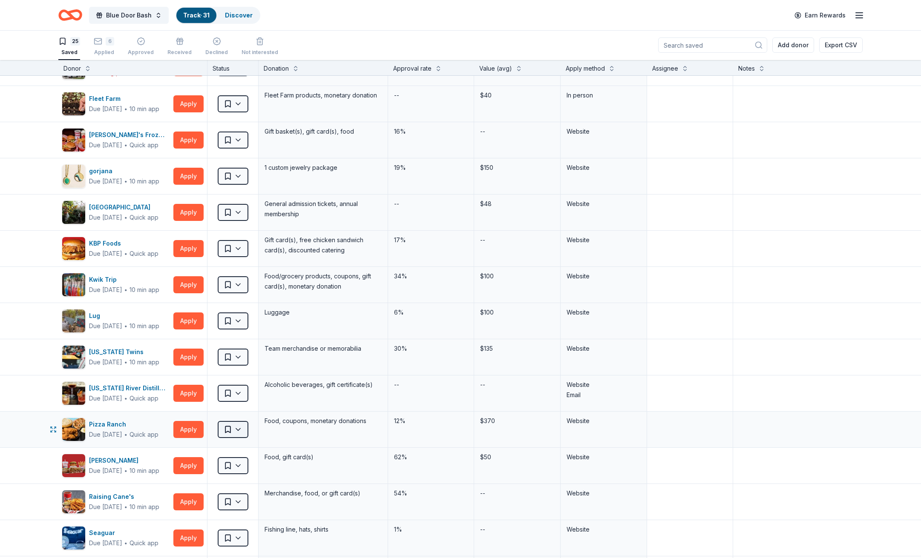
click at [239, 429] on html "Blue Door Bash Track · 31 Discover Earn Rewards 25 Saved 6 Applied Approved Rec…" at bounding box center [460, 279] width 921 height 558
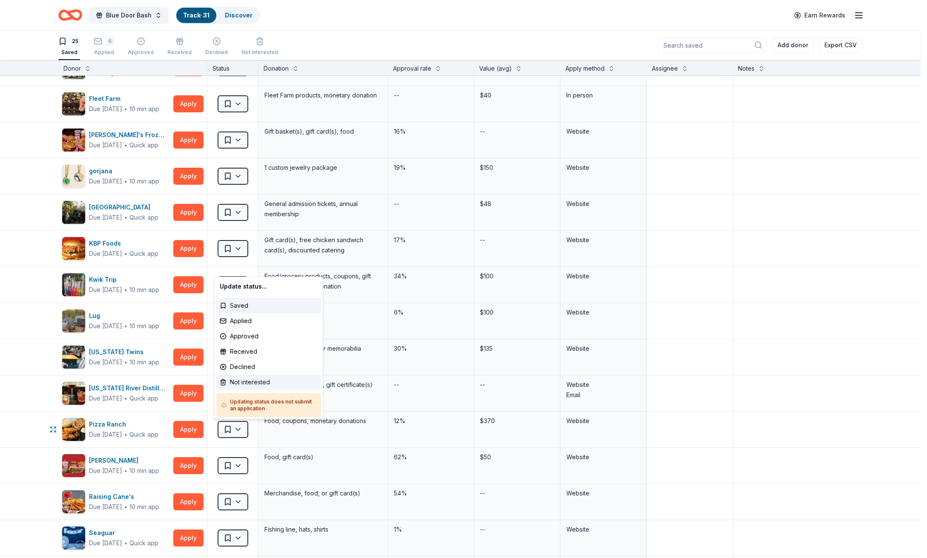
click at [238, 382] on div "Not interested" at bounding box center [268, 382] width 105 height 15
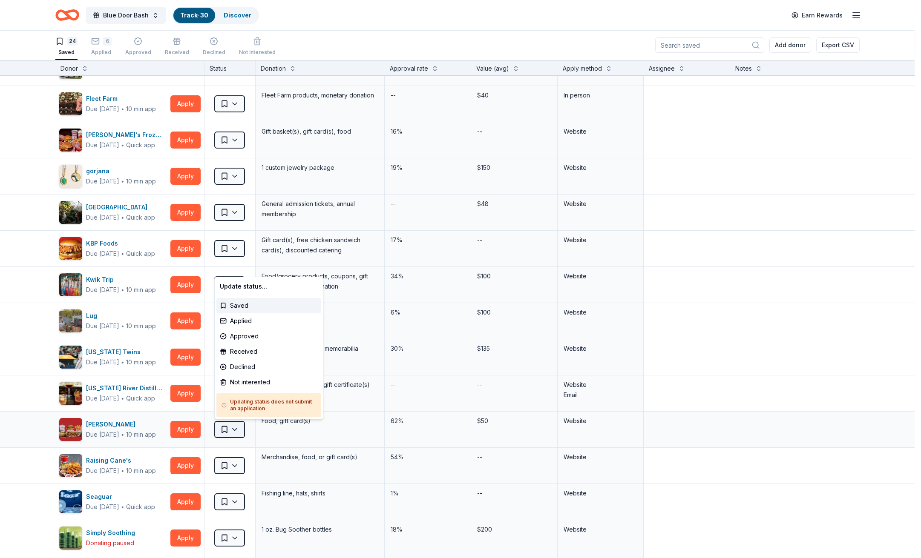
click at [239, 430] on html "Blue Door Bash Track · 30 Discover Earn Rewards 24 Saved 6 Applied Approved Rec…" at bounding box center [460, 279] width 921 height 558
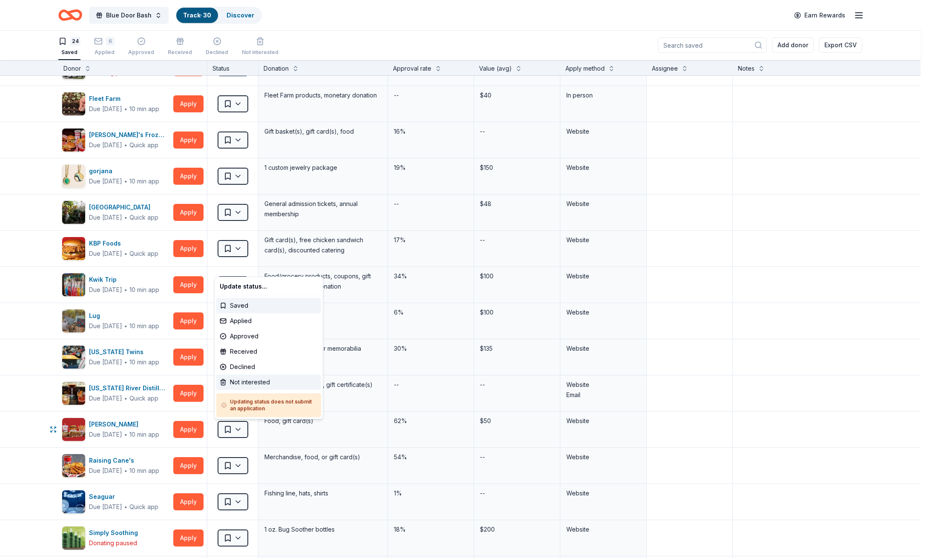
click at [246, 385] on div "Not interested" at bounding box center [268, 382] width 105 height 15
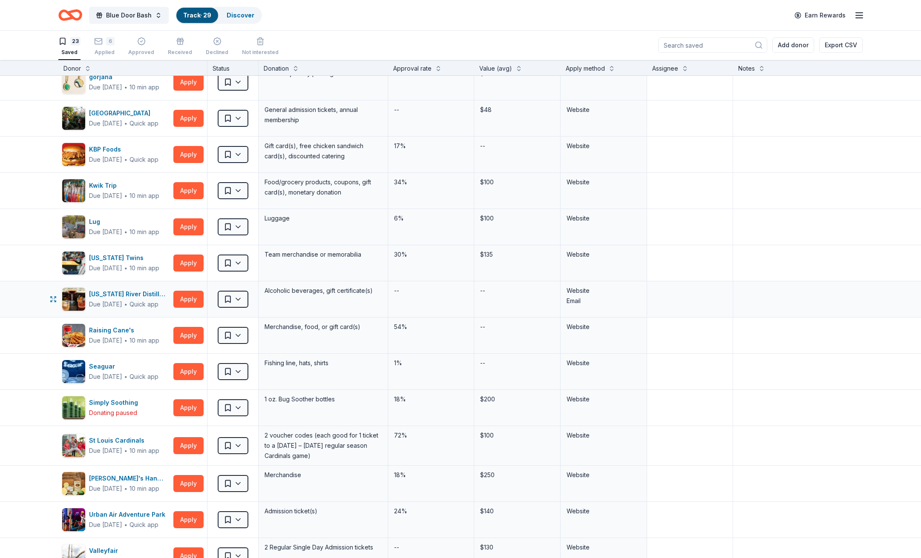
scroll to position [341, 0]
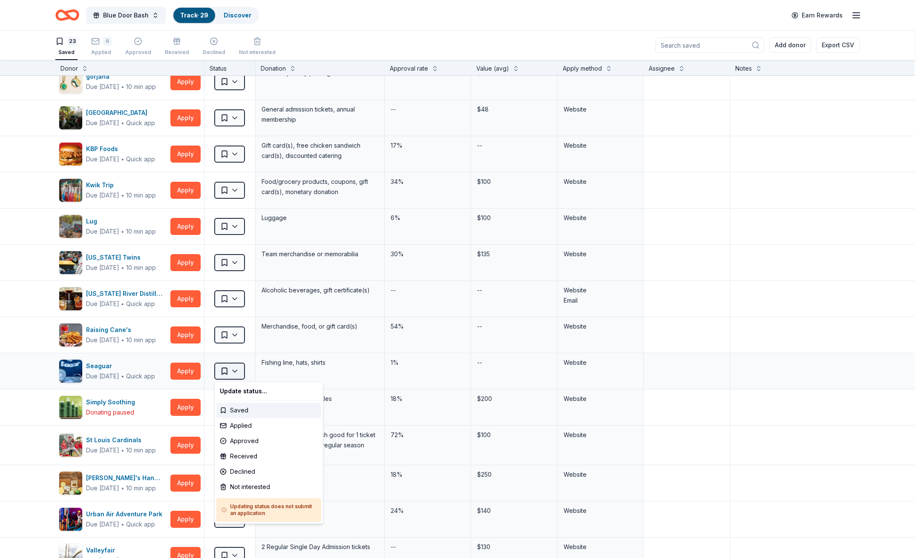
click at [241, 375] on html "Blue Door Bash Track · 29 Discover Earn Rewards 23 Saved 6 Applied Approved Rec…" at bounding box center [460, 279] width 921 height 558
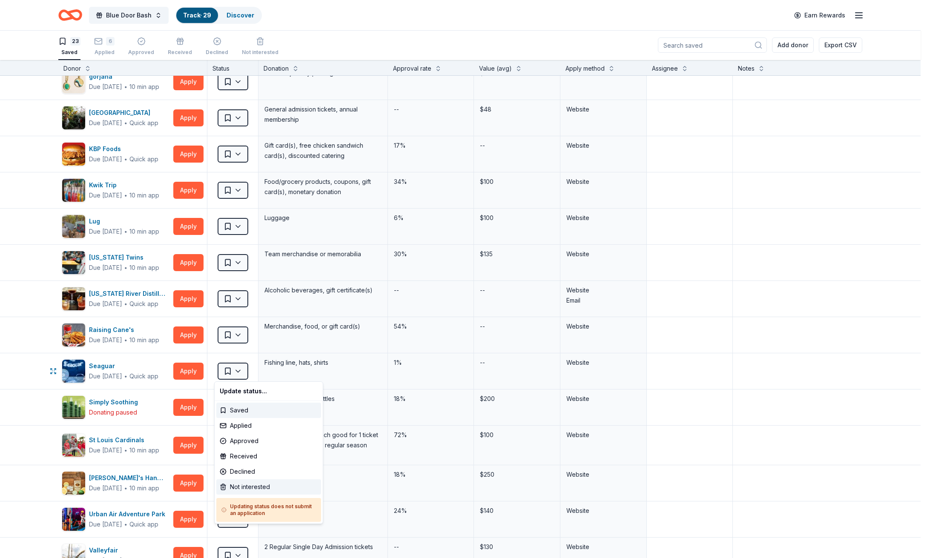
click at [232, 486] on div "Not interested" at bounding box center [268, 487] width 105 height 15
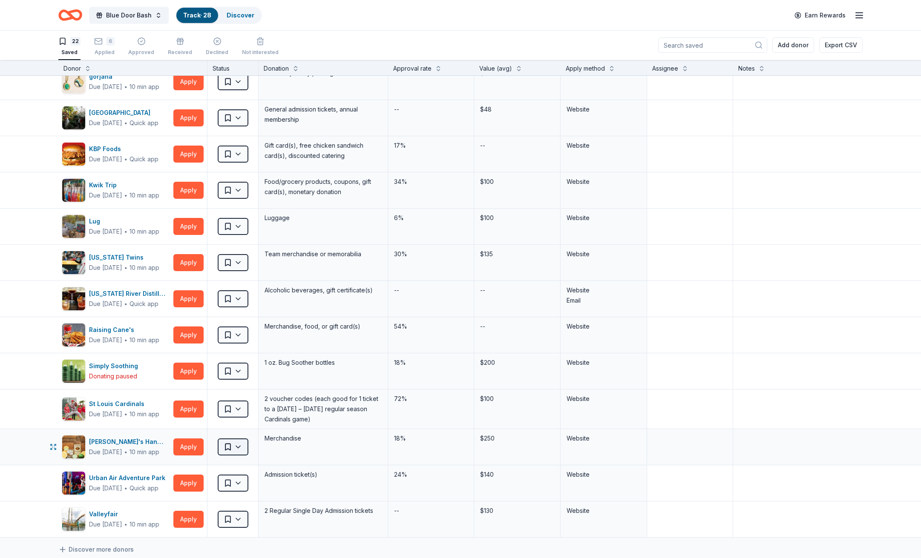
click at [239, 446] on html "Blue Door Bash Track · 28 Discover Earn Rewards 22 Saved 6 Applied Approved Rec…" at bounding box center [460, 279] width 921 height 558
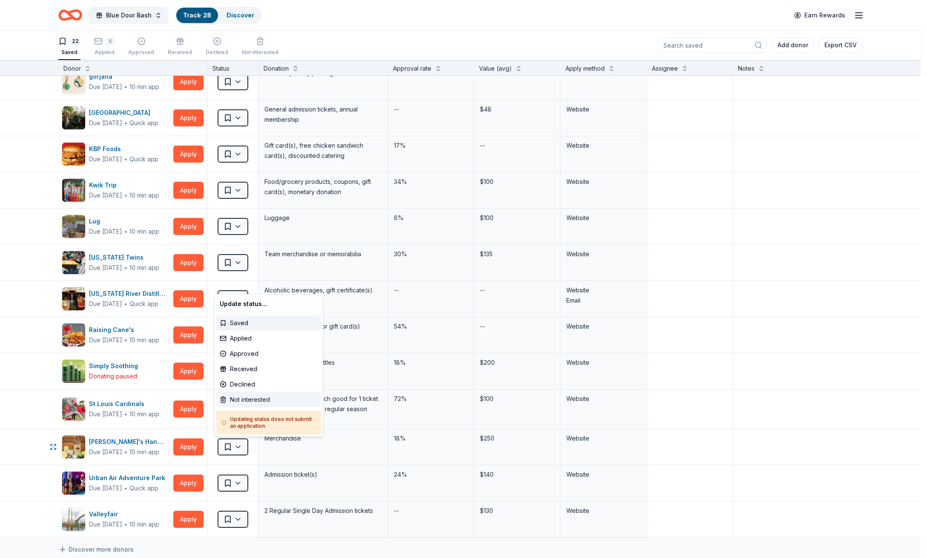
click at [245, 399] on div "Not interested" at bounding box center [268, 399] width 105 height 15
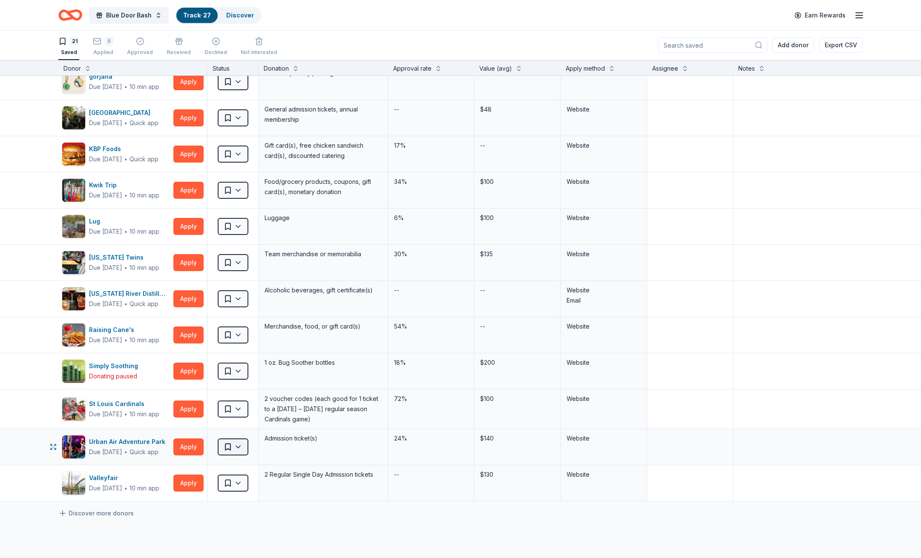
click at [237, 451] on html "Blue Door Bash Track · 27 Discover Earn Rewards 21 Saved 6 Applied Approved Rec…" at bounding box center [460, 279] width 921 height 558
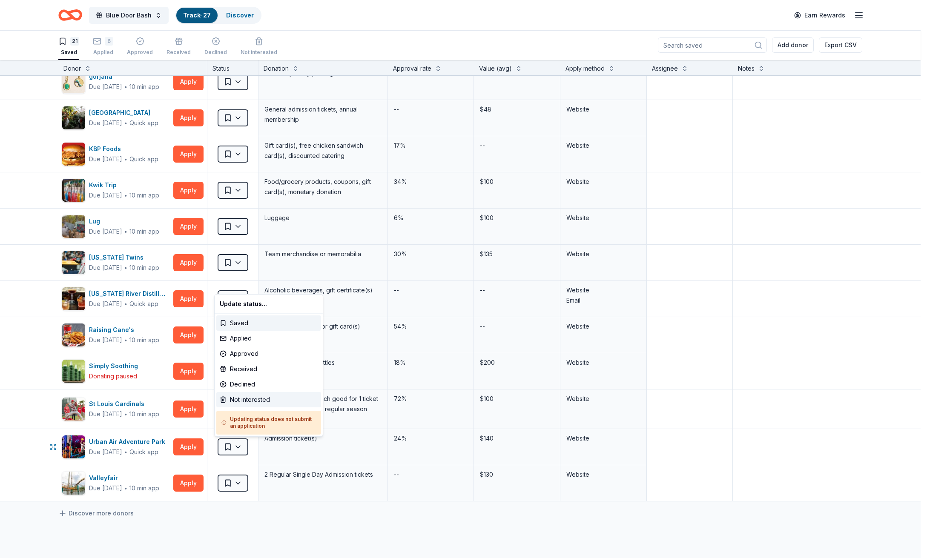
click at [242, 403] on div "Not interested" at bounding box center [268, 399] width 105 height 15
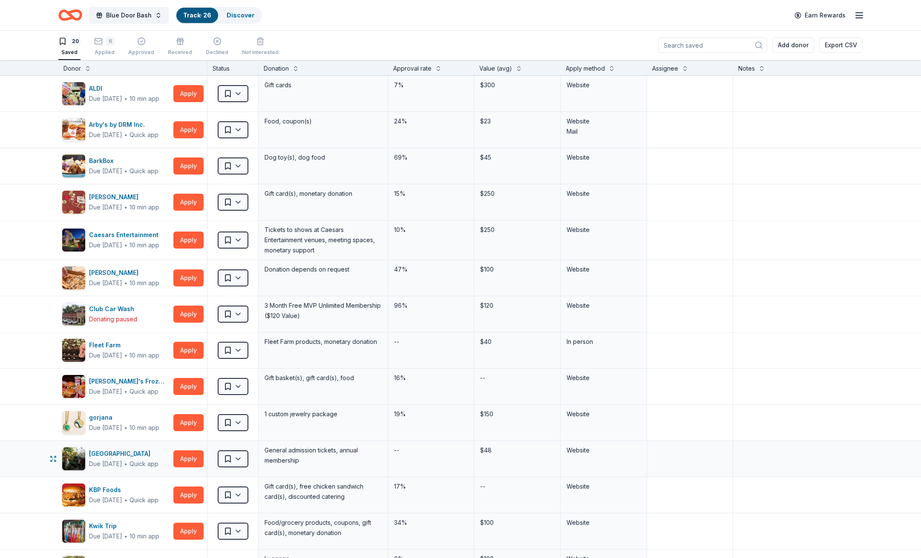
scroll to position [0, 0]
click at [97, 44] on icon "button" at bounding box center [98, 41] width 9 height 9
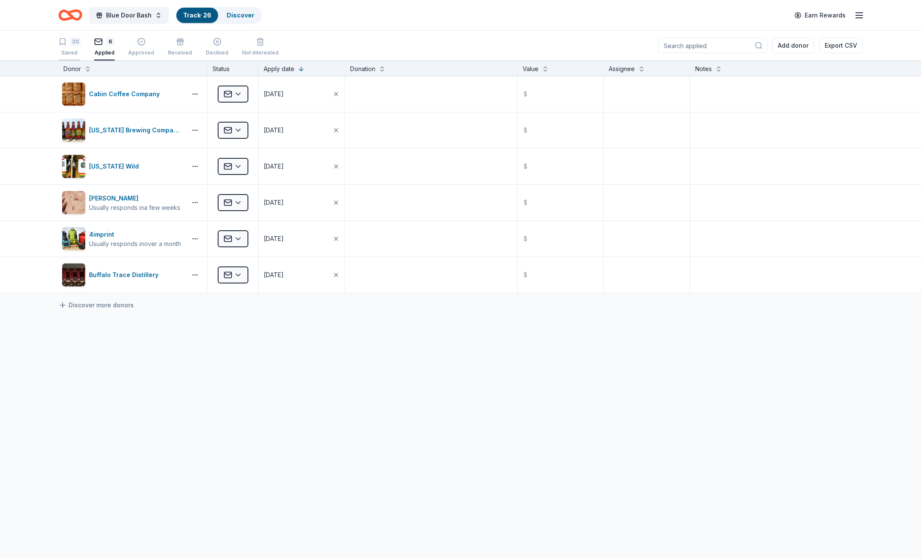
click at [79, 46] on div "20 Saved" at bounding box center [69, 46] width 22 height 19
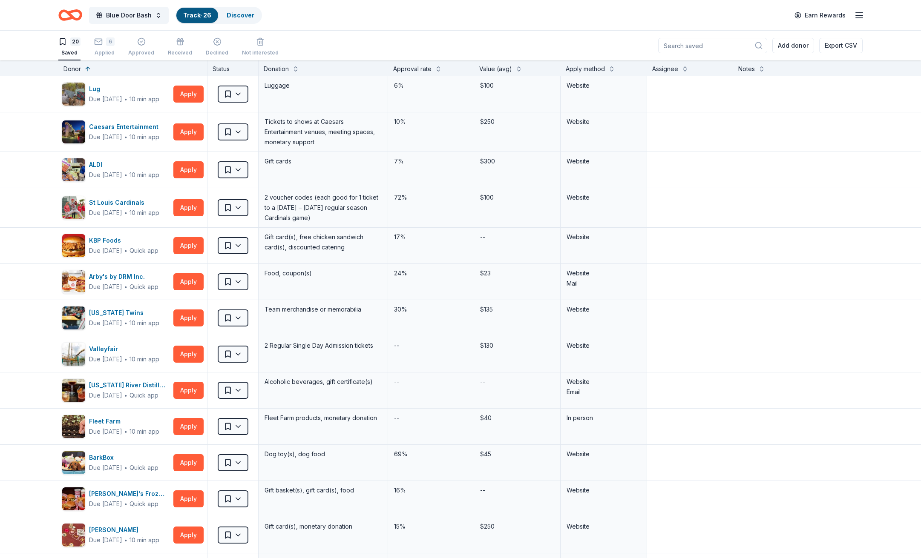
click at [192, 17] on link "Track · 26" at bounding box center [197, 14] width 28 height 7
click at [231, 15] on link "Discover" at bounding box center [241, 14] width 28 height 7
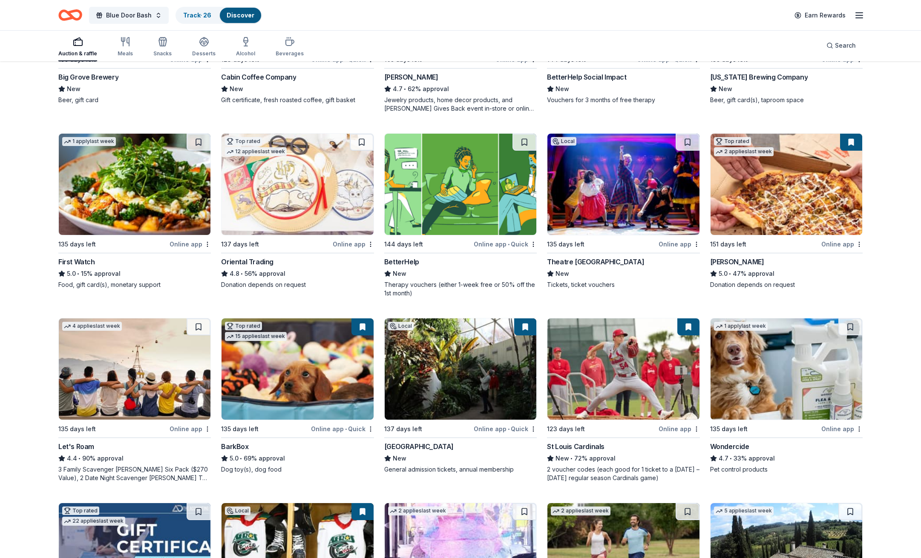
scroll to position [236, 0]
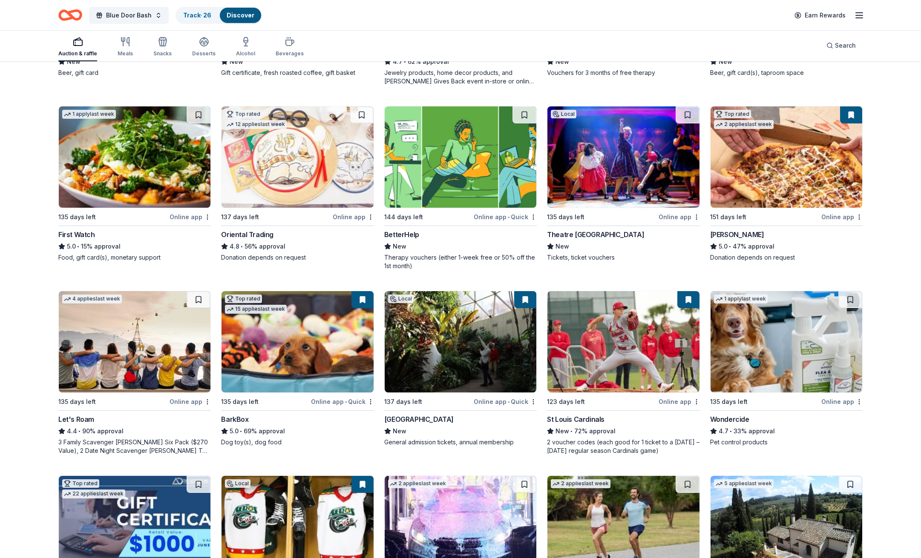
click at [132, 343] on img at bounding box center [135, 341] width 152 height 101
click at [866, 251] on div "187 results in Cedar Rapids, IA Application deadlines 0 this month 9 in Decembe…" at bounding box center [460, 452] width 872 height 1251
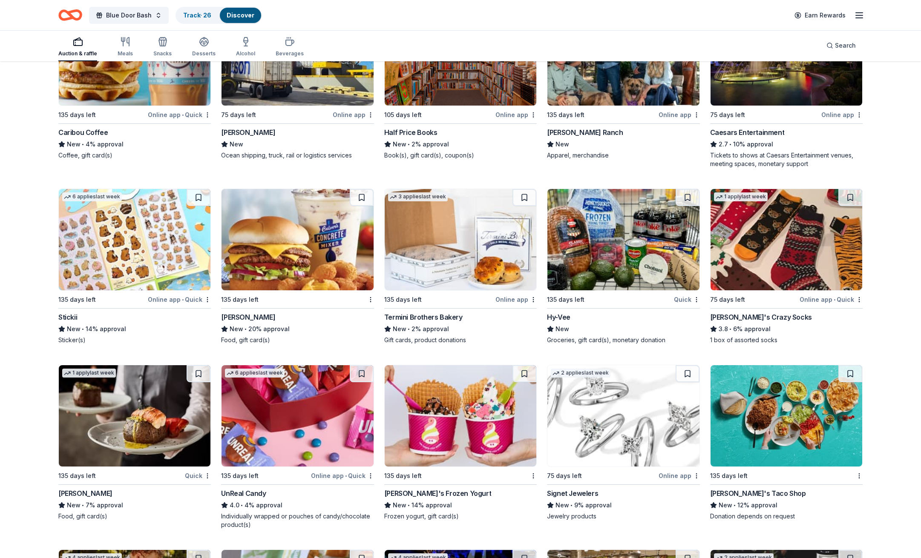
scroll to position [2745, 0]
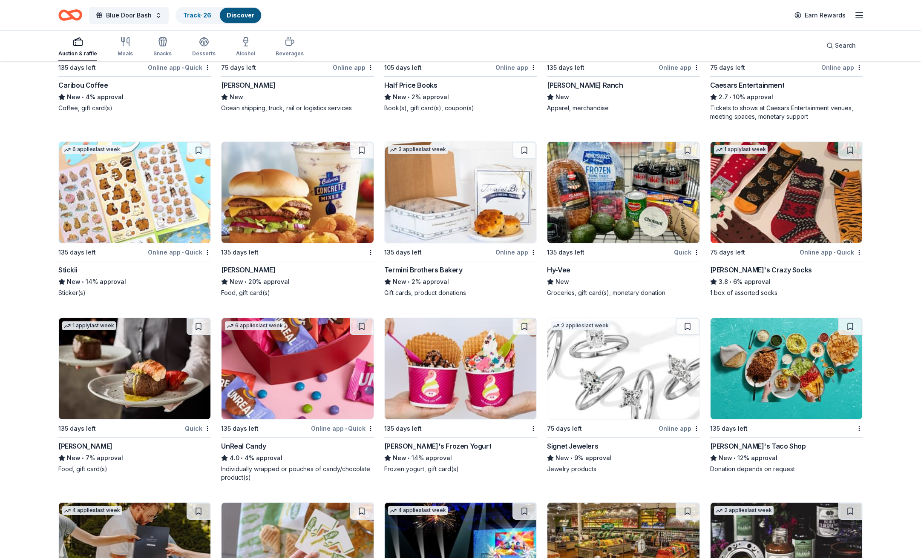
click at [624, 368] on img at bounding box center [623, 368] width 152 height 101
click at [313, 198] on img at bounding box center [297, 192] width 152 height 101
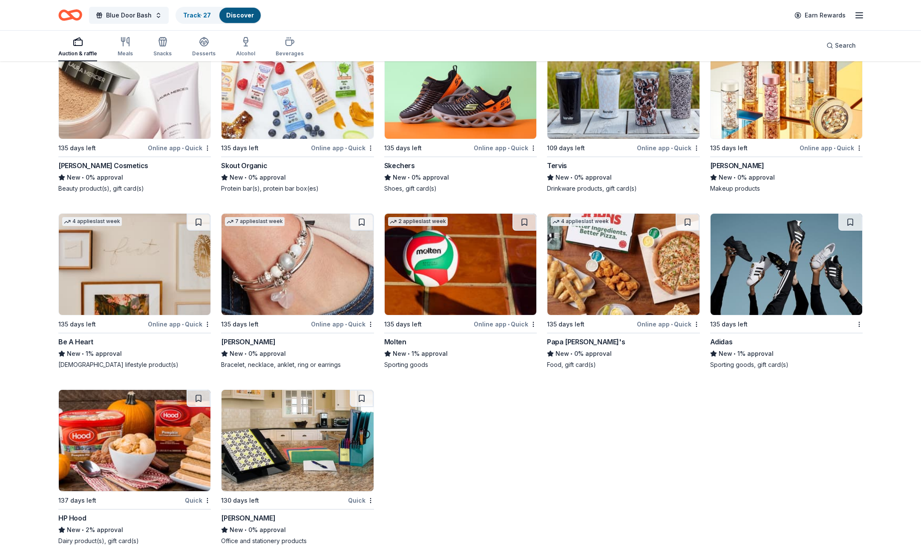
scroll to position [6457, 0]
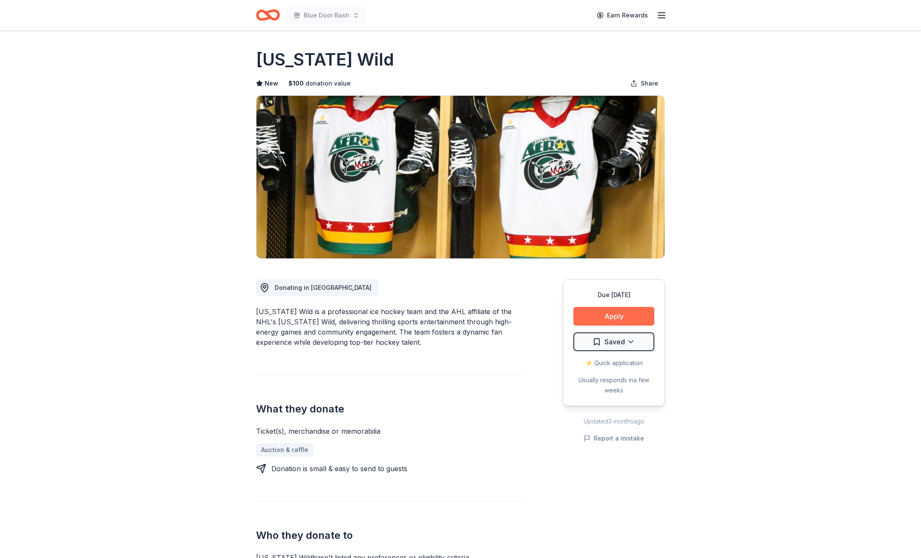
click at [597, 316] on button "Apply" at bounding box center [613, 316] width 81 height 19
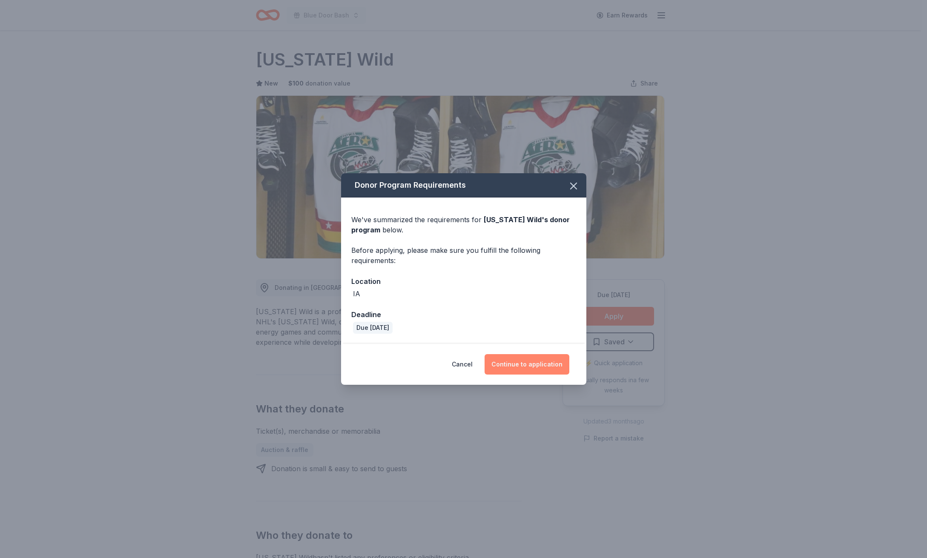
click at [512, 367] on button "Continue to application" at bounding box center [527, 364] width 85 height 20
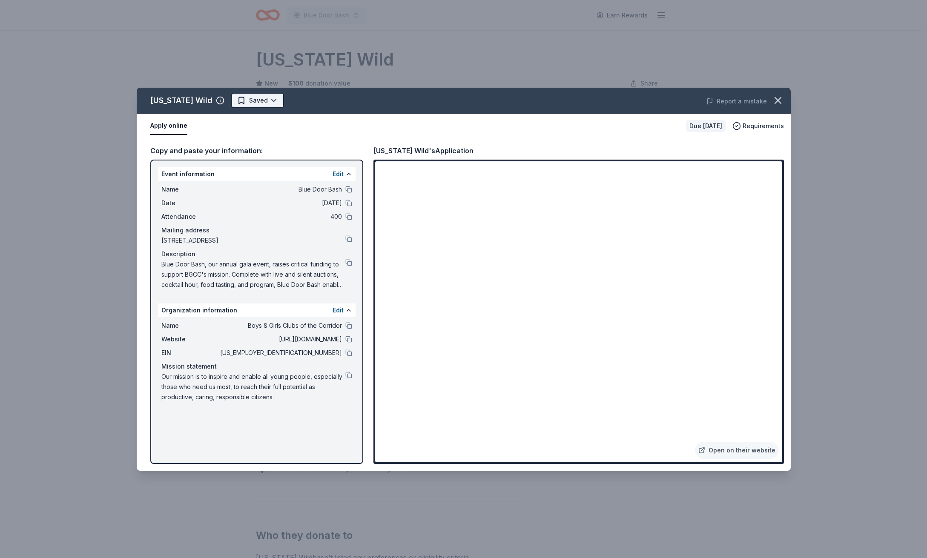
click at [231, 100] on html "Blue Door Bash Earn Rewards Due [DATE] Share [US_STATE] Wild New $ 100 donation…" at bounding box center [463, 279] width 927 height 558
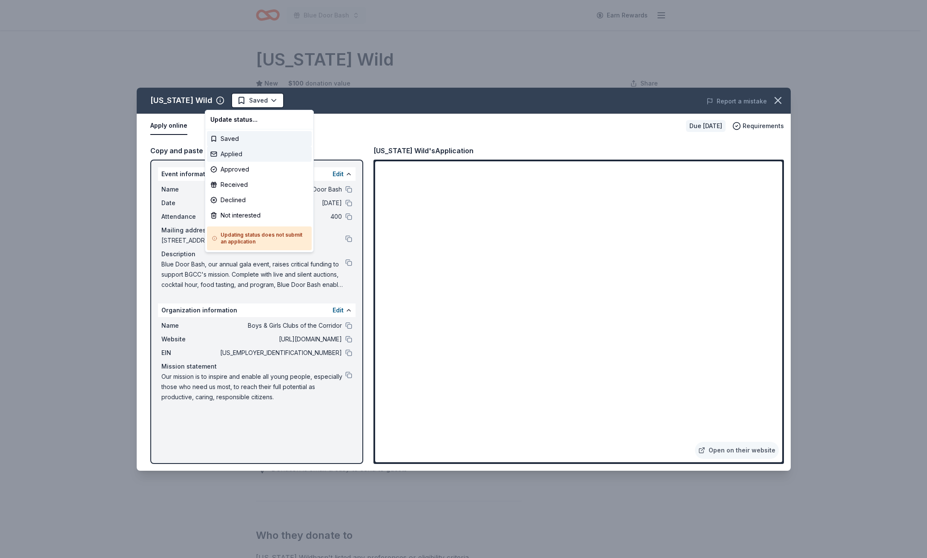
click at [226, 150] on div "Applied" at bounding box center [259, 154] width 105 height 15
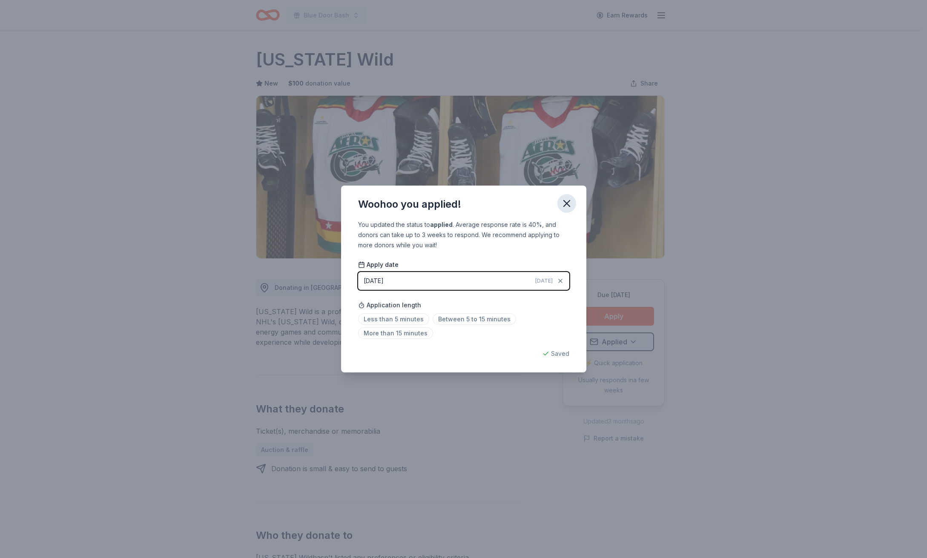
click at [572, 201] on button "button" at bounding box center [567, 203] width 19 height 19
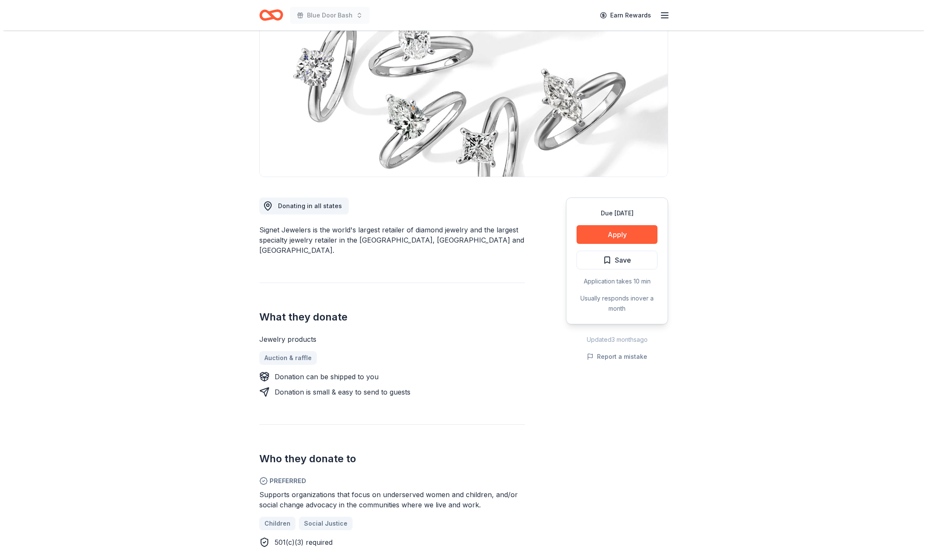
scroll to position [51, 0]
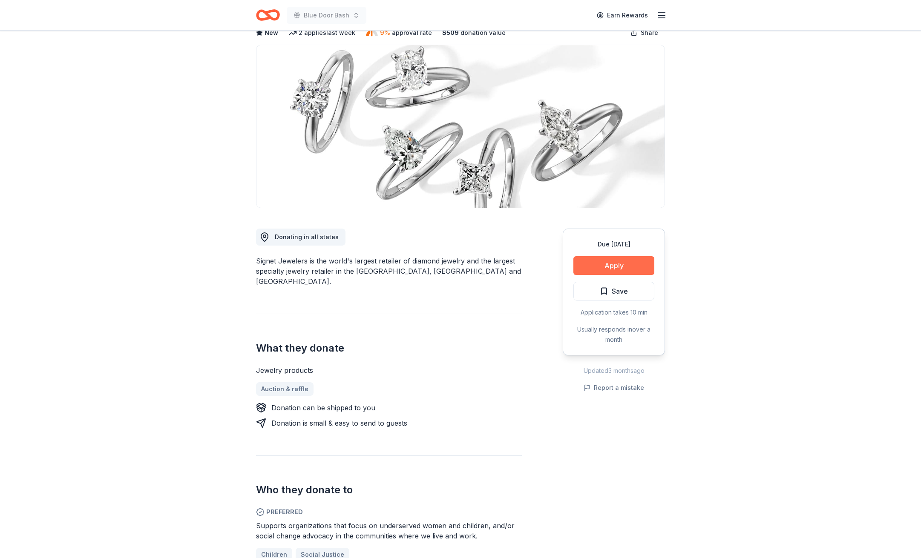
click at [632, 268] on button "Apply" at bounding box center [613, 265] width 81 height 19
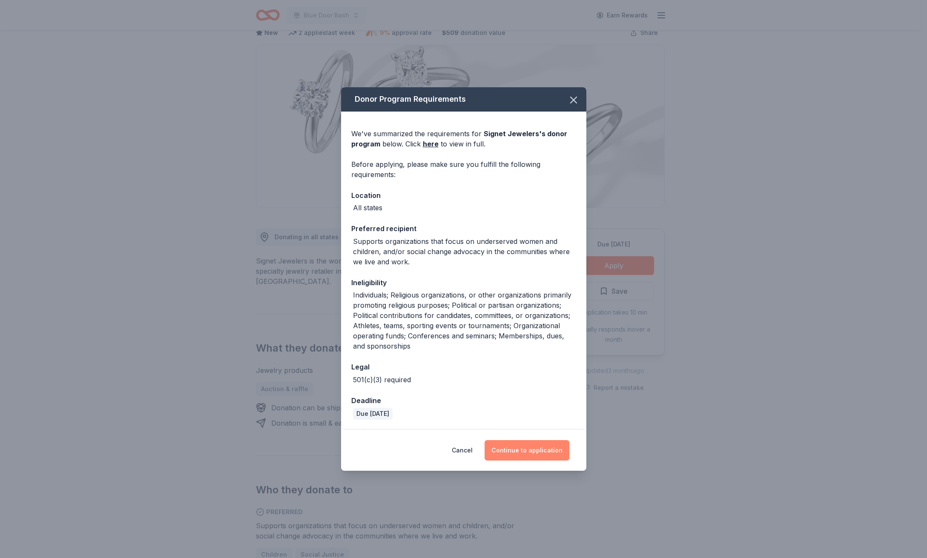
click at [513, 446] on button "Continue to application" at bounding box center [527, 450] width 85 height 20
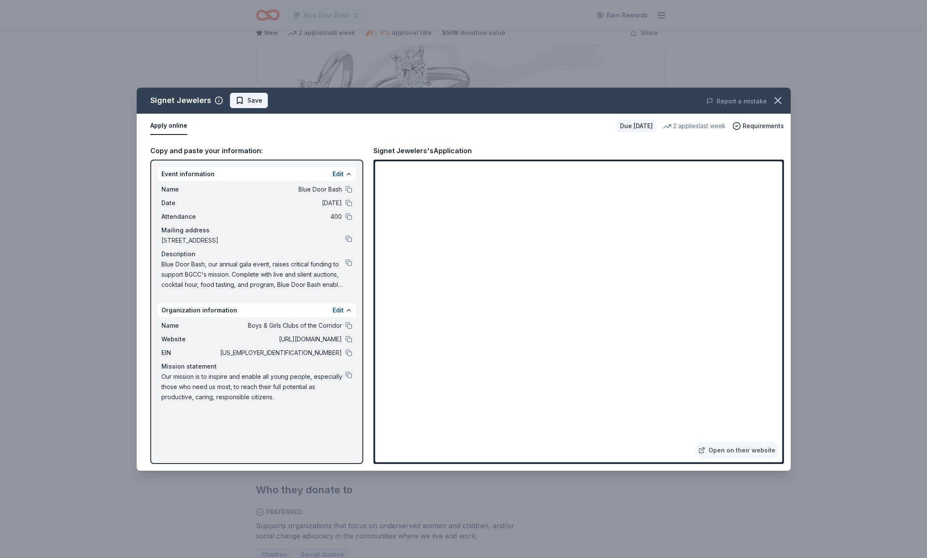
click at [261, 103] on button "Save" at bounding box center [249, 100] width 38 height 15
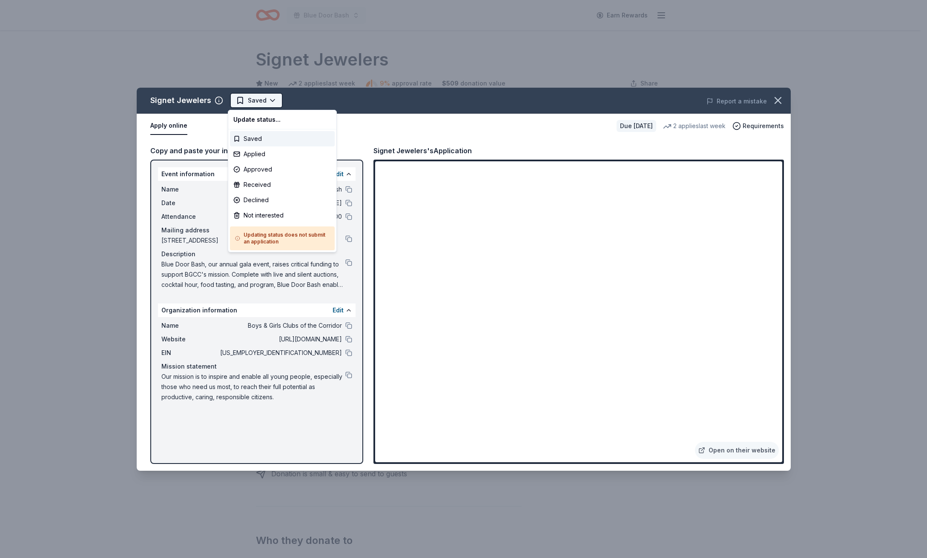
click at [256, 103] on html "Blue Door Bash Earn Rewards Due [DATE] Share Signet Jewelers New 2 applies last…" at bounding box center [463, 279] width 927 height 558
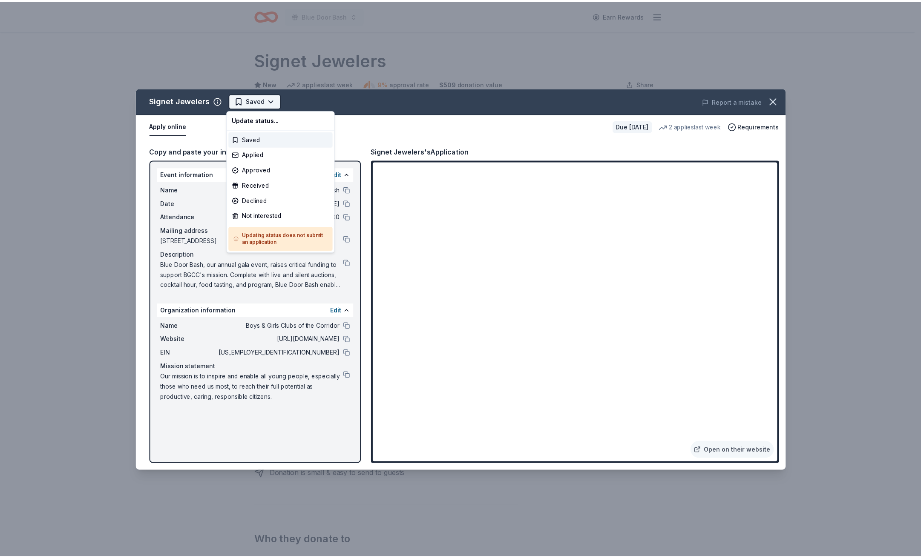
scroll to position [0, 0]
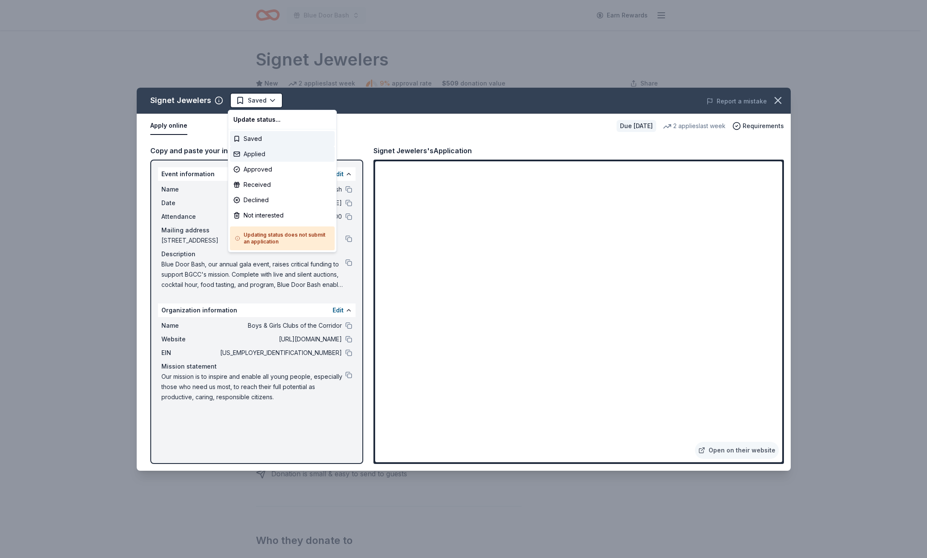
click at [264, 152] on div "Applied" at bounding box center [282, 154] width 105 height 15
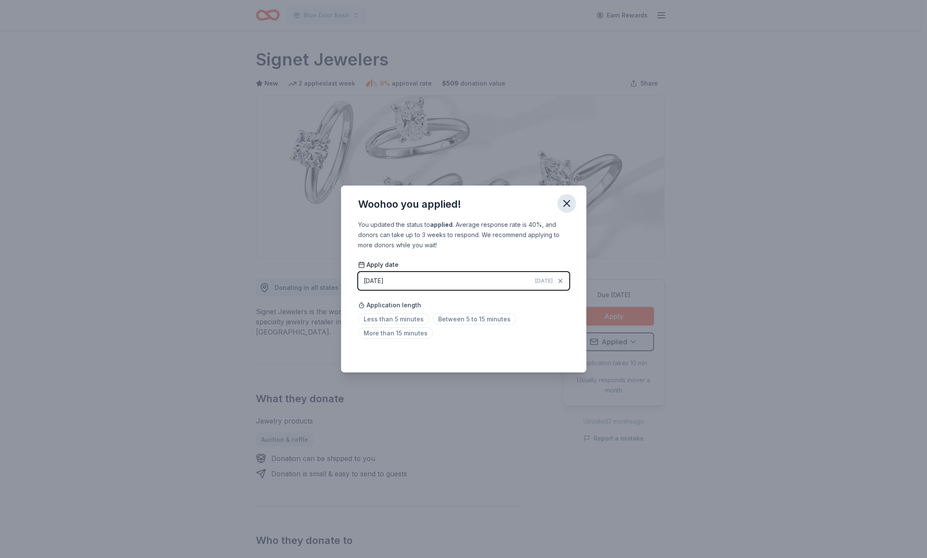
click at [570, 204] on icon "button" at bounding box center [567, 204] width 12 height 12
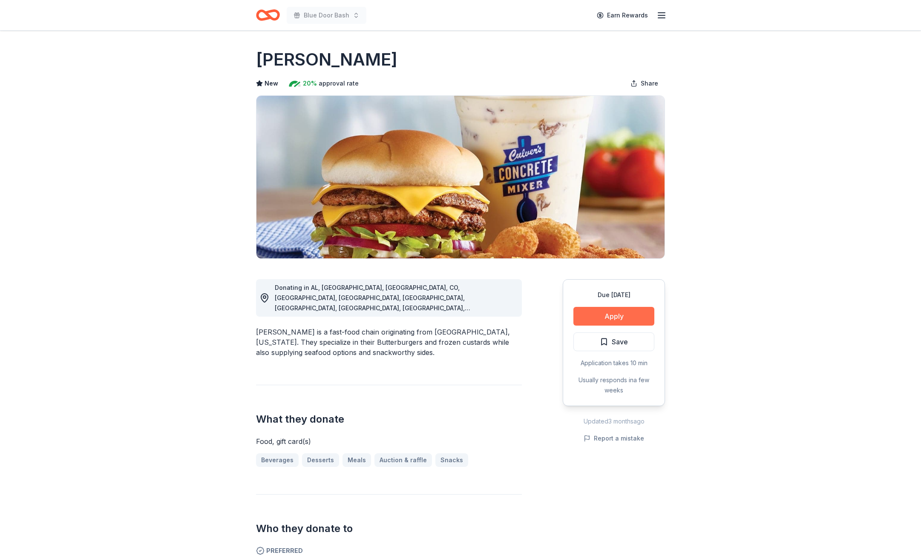
click at [623, 313] on button "Apply" at bounding box center [613, 316] width 81 height 19
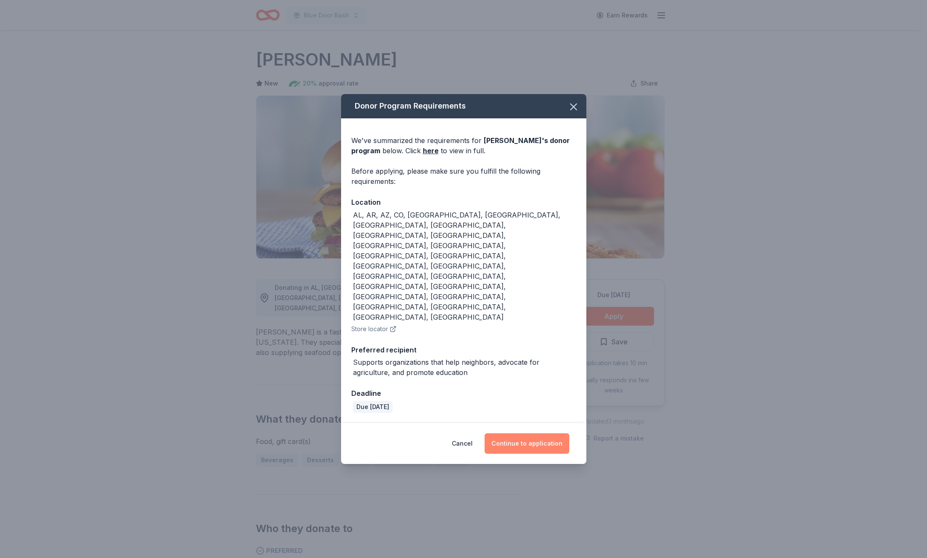
click at [543, 434] on button "Continue to application" at bounding box center [527, 444] width 85 height 20
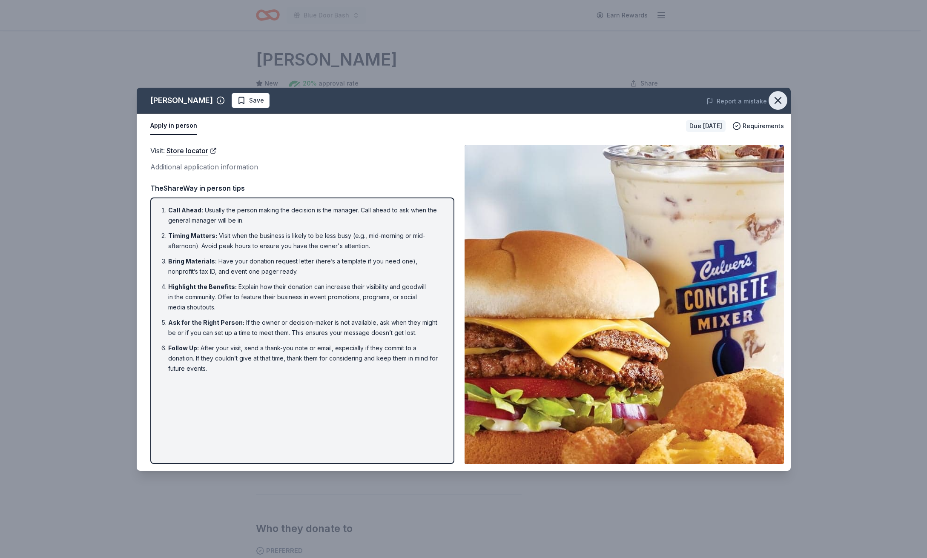
click at [770, 99] on button "button" at bounding box center [778, 100] width 19 height 19
